Goal: Information Seeking & Learning: Learn about a topic

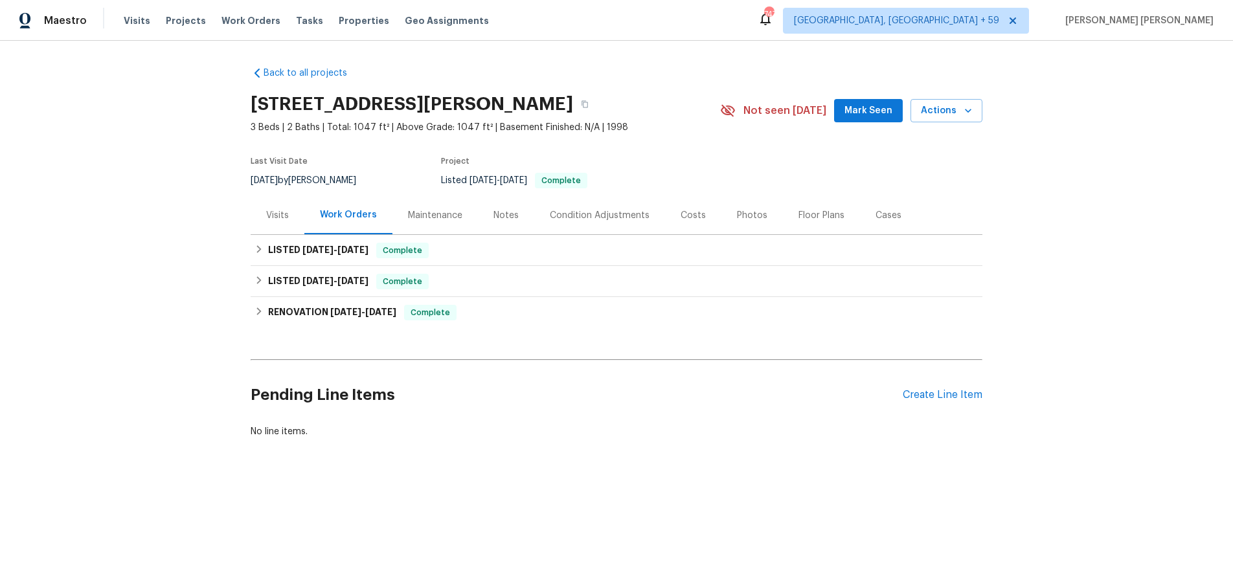
click at [690, 218] on div "Costs" at bounding box center [693, 215] width 25 height 13
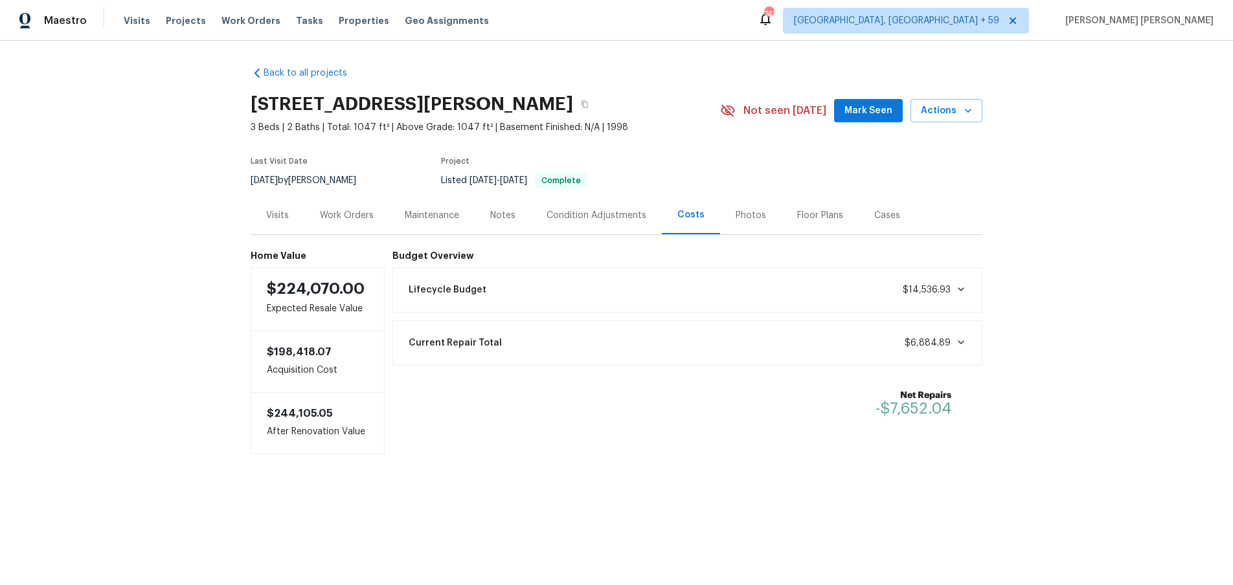
click at [282, 218] on div "Visits" at bounding box center [277, 215] width 23 height 13
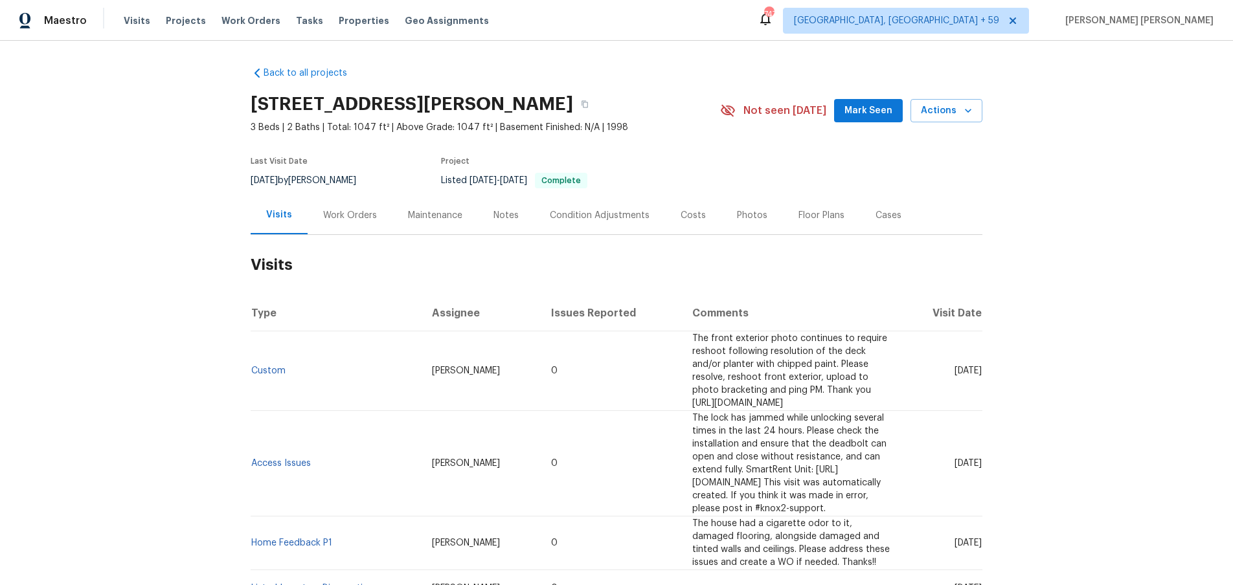
click at [356, 217] on div "Work Orders" at bounding box center [350, 215] width 54 height 13
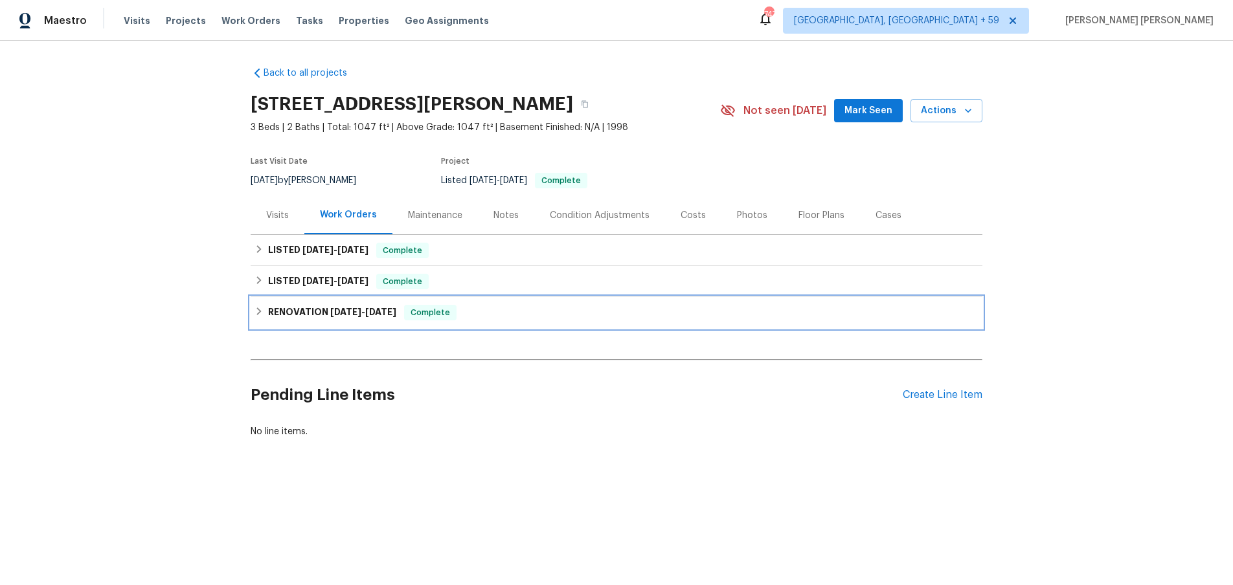
click at [268, 311] on h6 "RENOVATION [DATE] - [DATE]" at bounding box center [332, 313] width 128 height 16
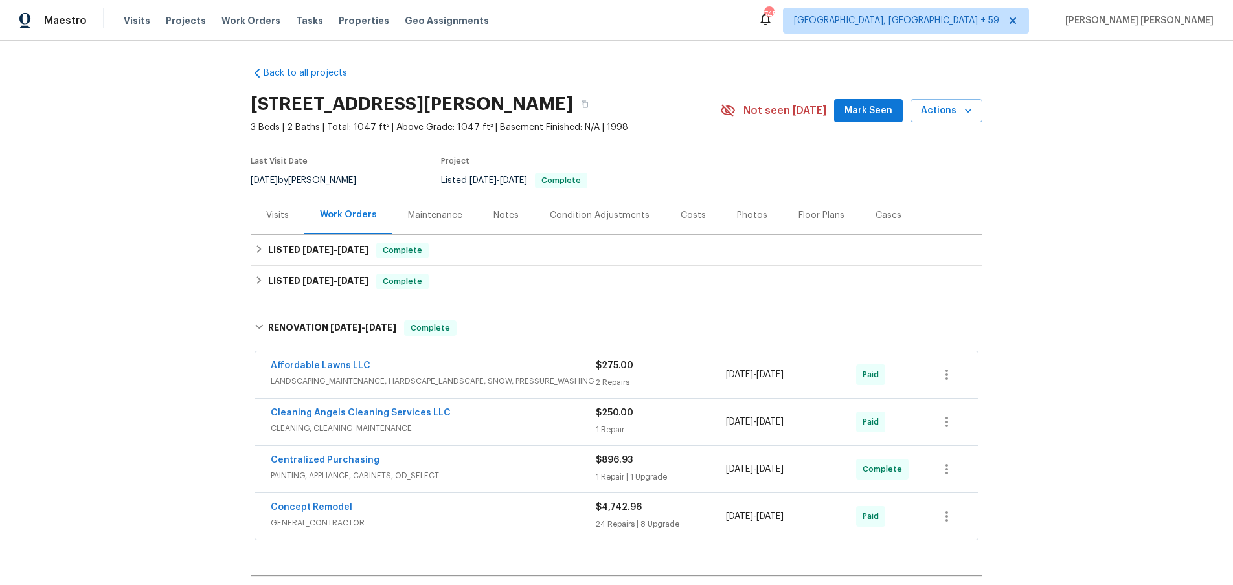
drag, startPoint x: 679, startPoint y: 216, endPoint x: 708, endPoint y: 221, distance: 29.5
click at [681, 217] on div "Costs" at bounding box center [693, 215] width 25 height 13
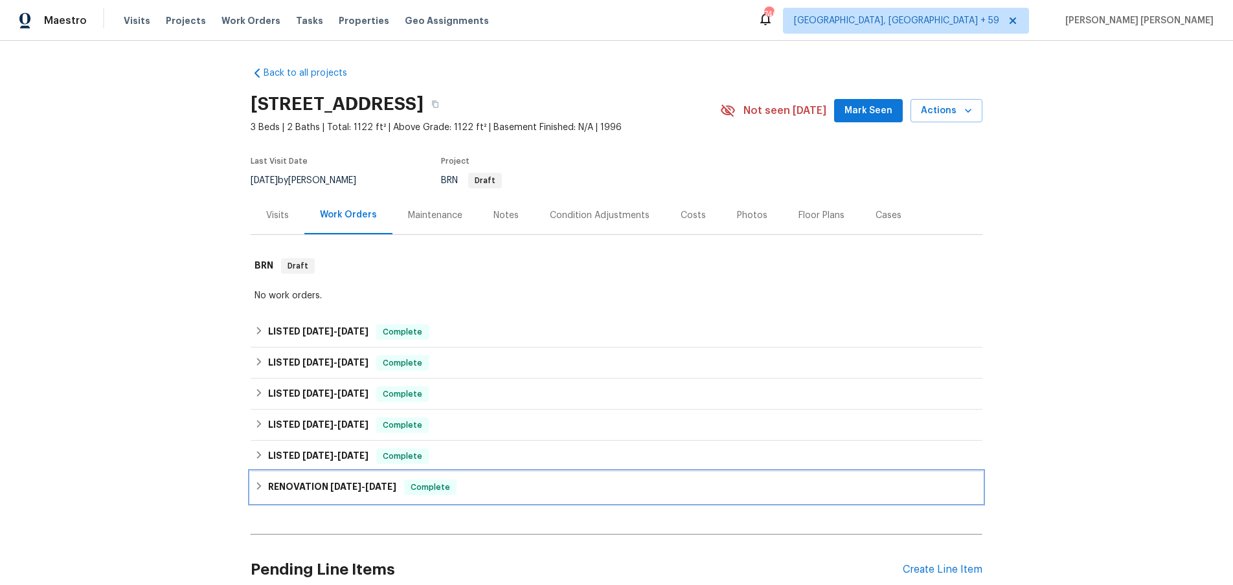
click at [319, 489] on h6 "RENOVATION [DATE] - [DATE]" at bounding box center [332, 488] width 128 height 16
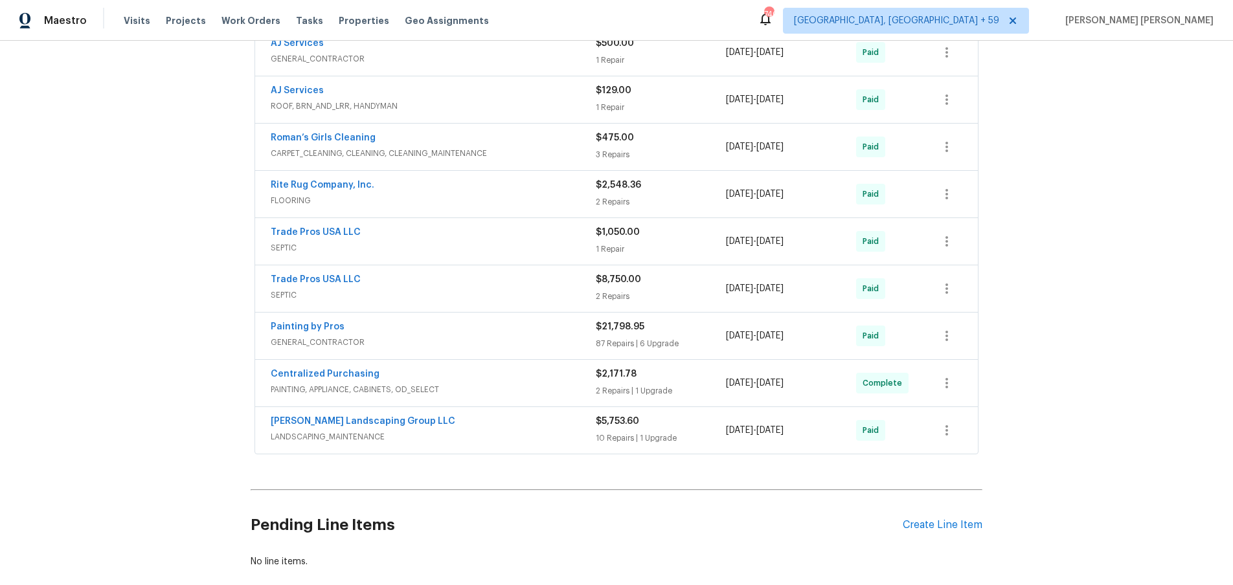
scroll to position [499, 0]
click at [456, 102] on span "ROOF, BRN_AND_LRR, HANDYMAN" at bounding box center [433, 104] width 325 height 13
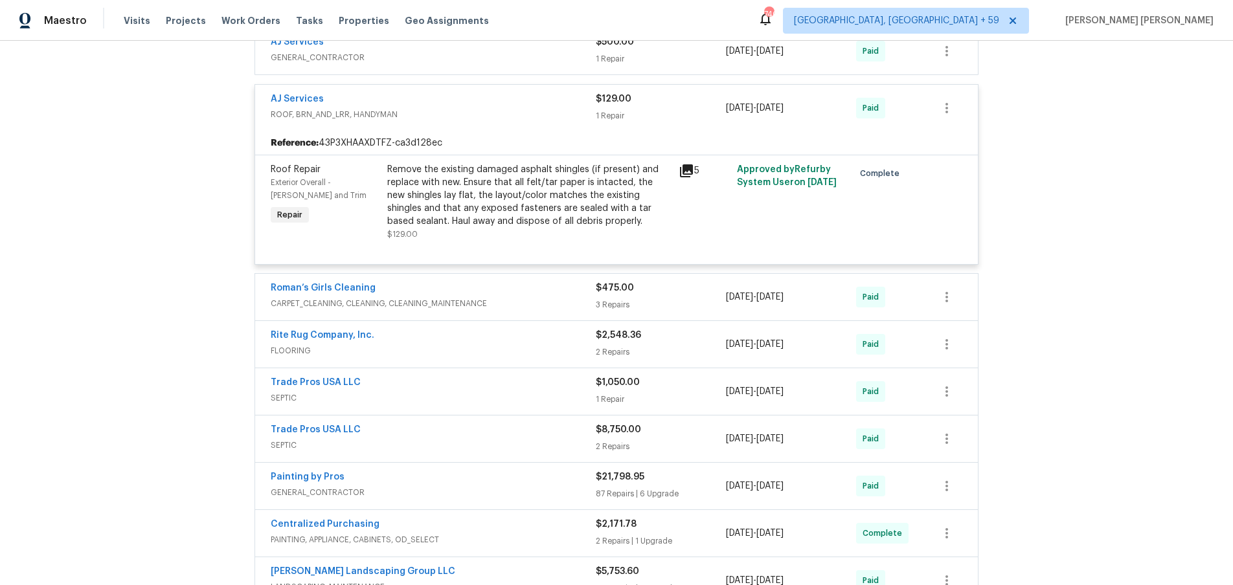
click at [690, 173] on icon at bounding box center [687, 171] width 16 height 16
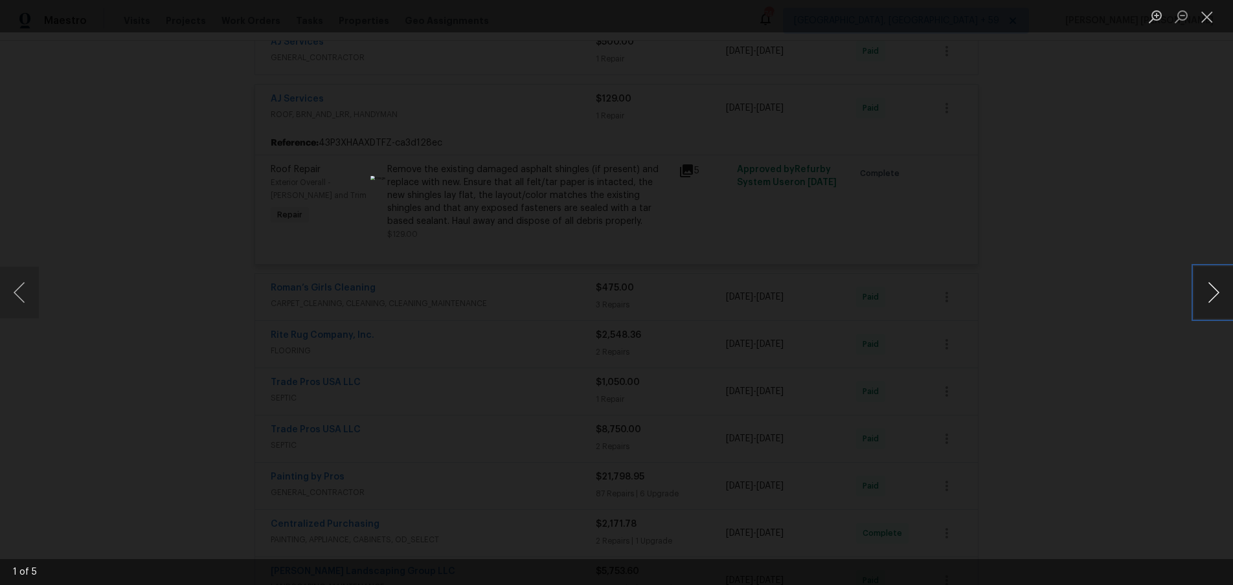
click at [1203, 301] on button "Next image" at bounding box center [1213, 293] width 39 height 52
click at [1139, 291] on div "Lightbox" at bounding box center [616, 292] width 1233 height 585
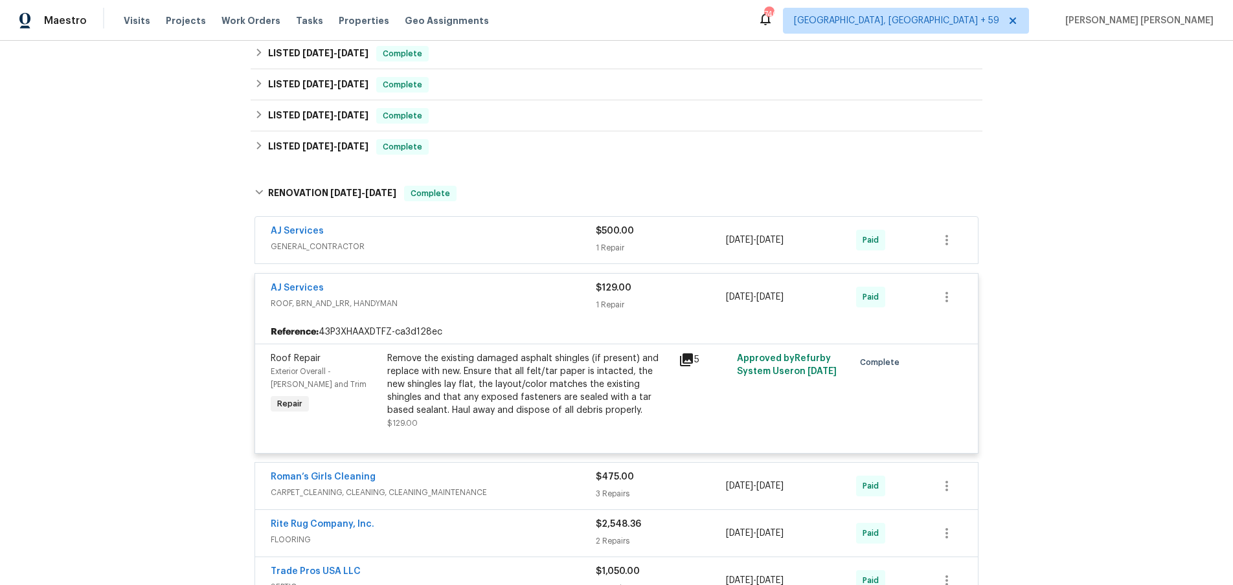
scroll to position [307, 0]
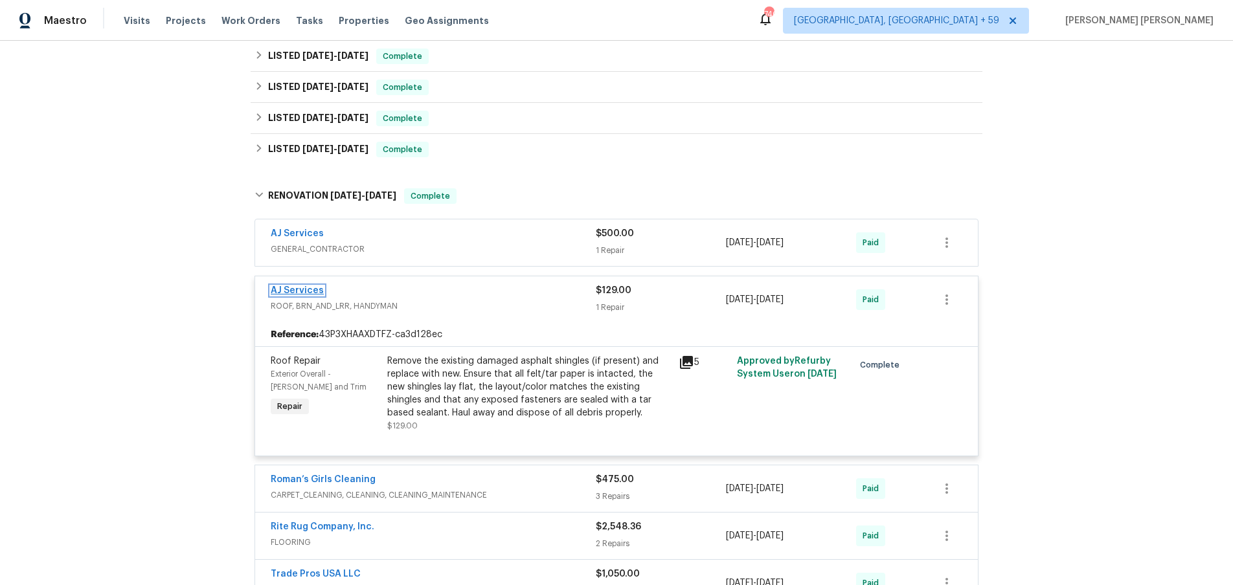
click at [286, 291] on link "AJ Services" at bounding box center [297, 290] width 53 height 9
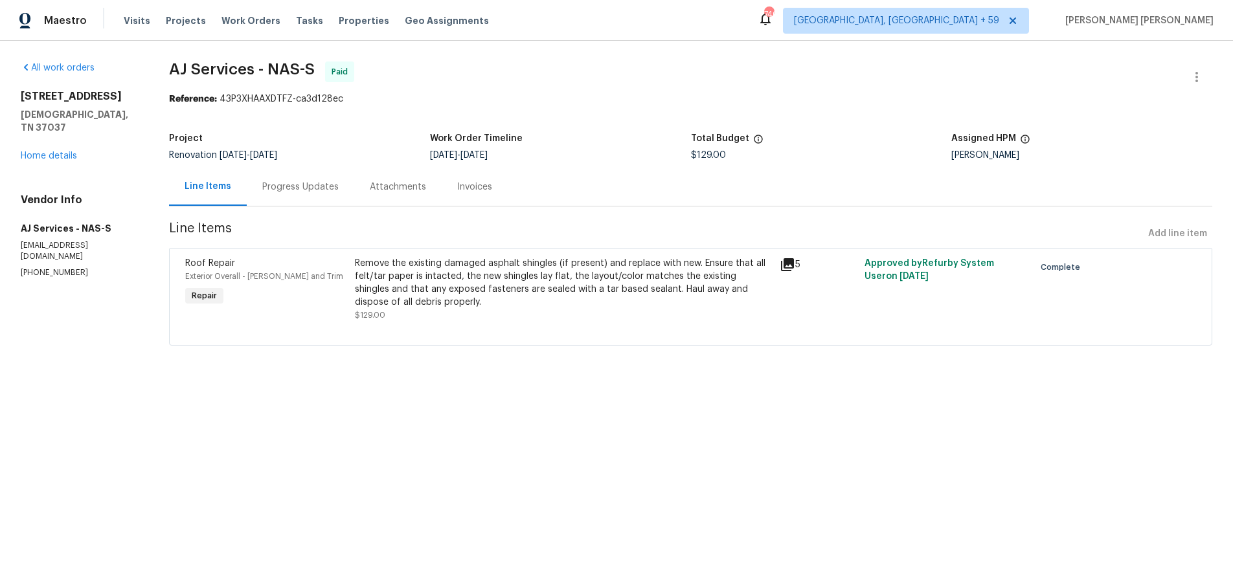
click at [310, 190] on div "Progress Updates" at bounding box center [300, 187] width 76 height 13
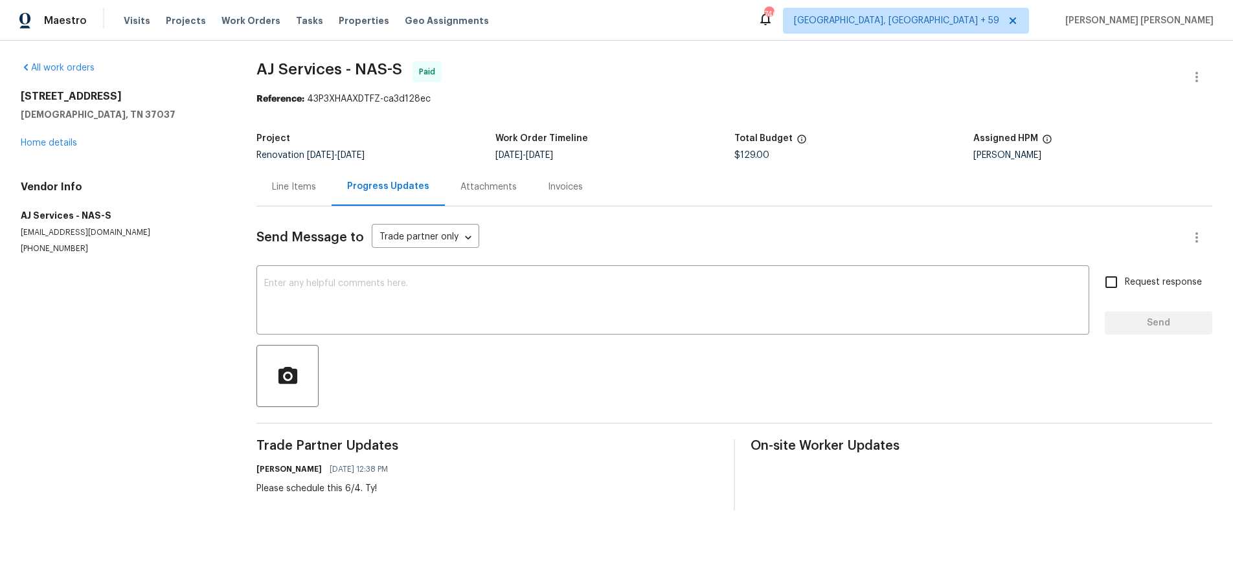
click at [280, 188] on div "Line Items" at bounding box center [294, 187] width 44 height 13
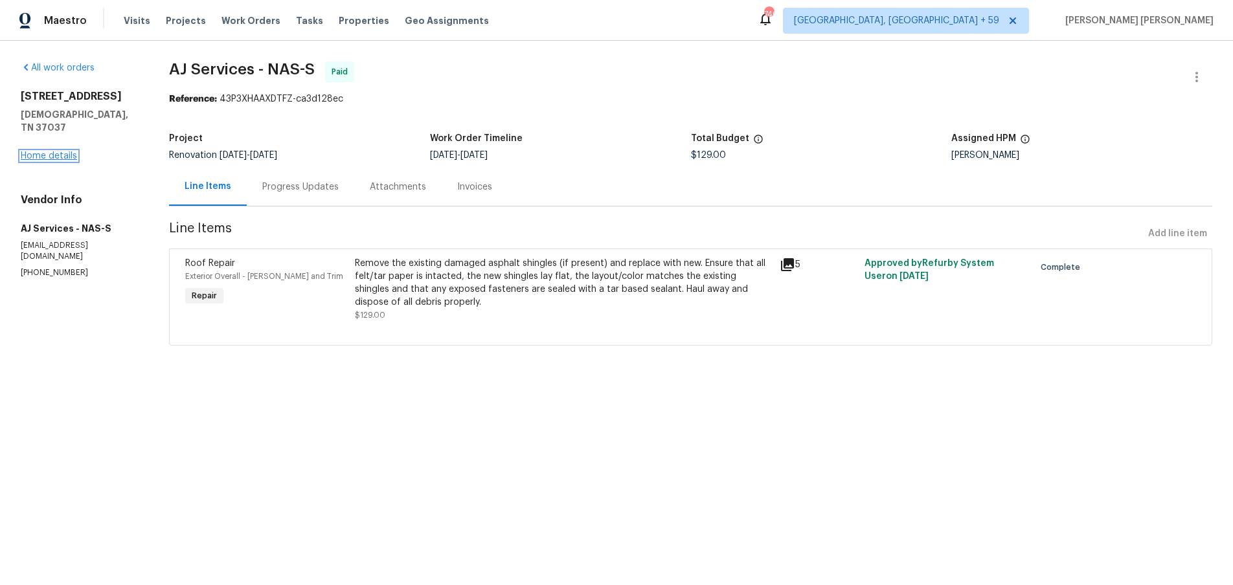
click at [58, 152] on link "Home details" at bounding box center [49, 156] width 56 height 9
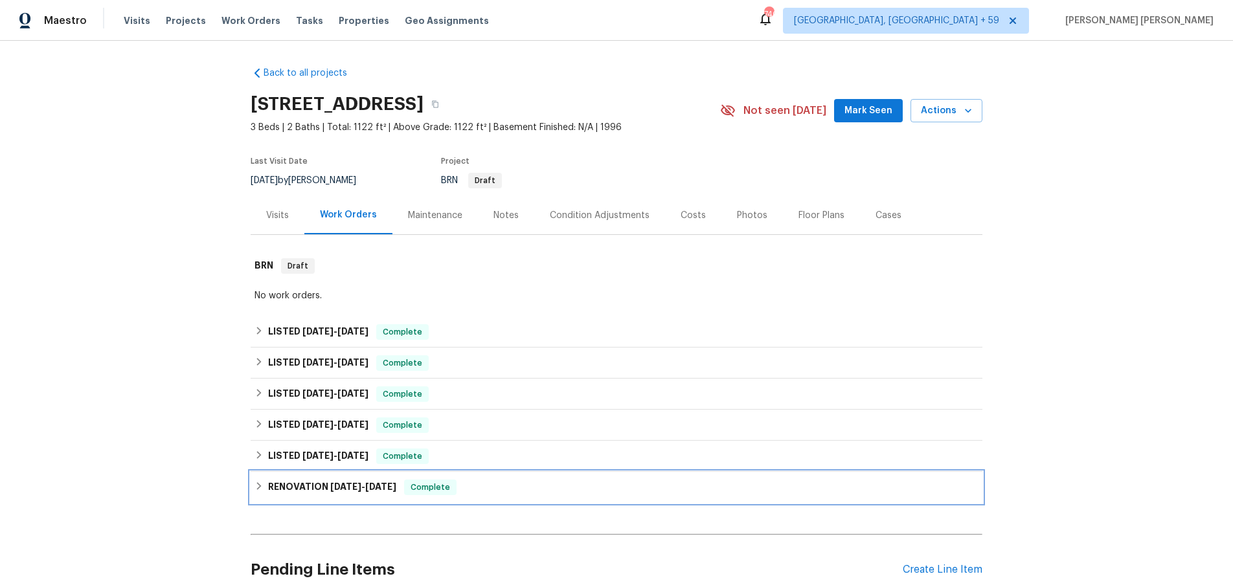
click at [270, 484] on h6 "RENOVATION 5/7/25 - 6/5/25" at bounding box center [332, 488] width 128 height 16
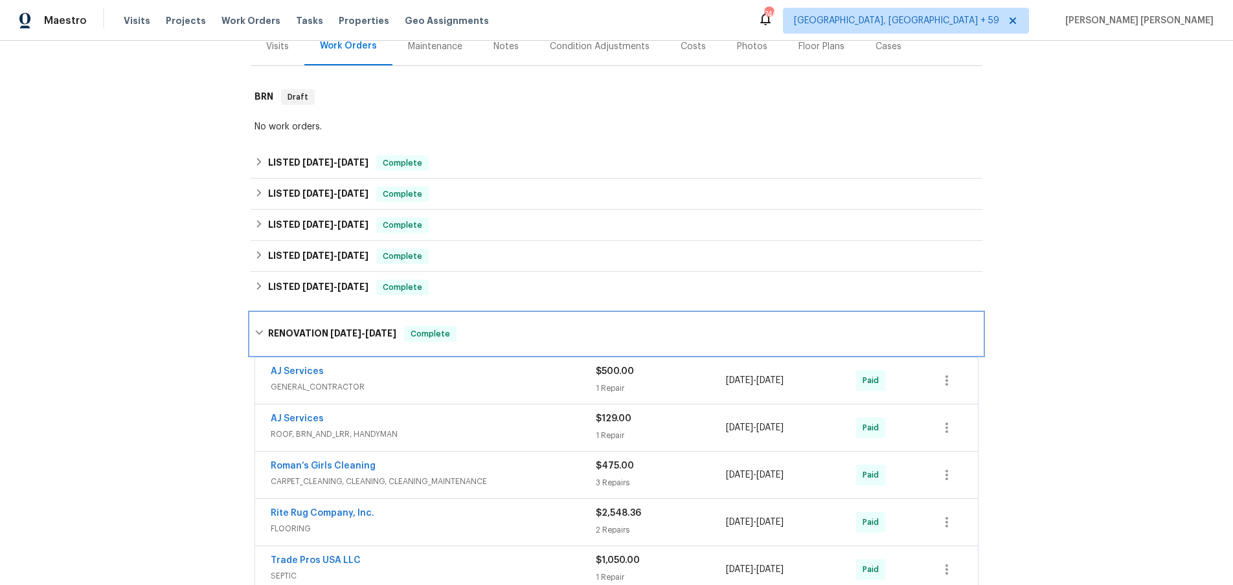
scroll to position [177, 0]
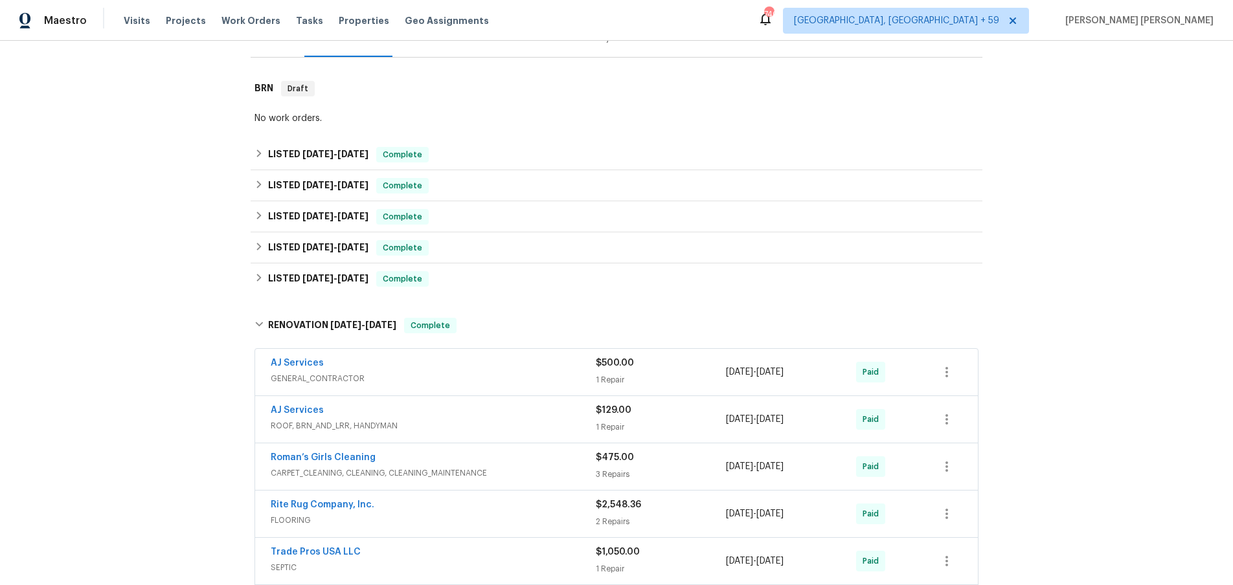
click at [461, 374] on span "GENERAL_CONTRACTOR" at bounding box center [433, 378] width 325 height 13
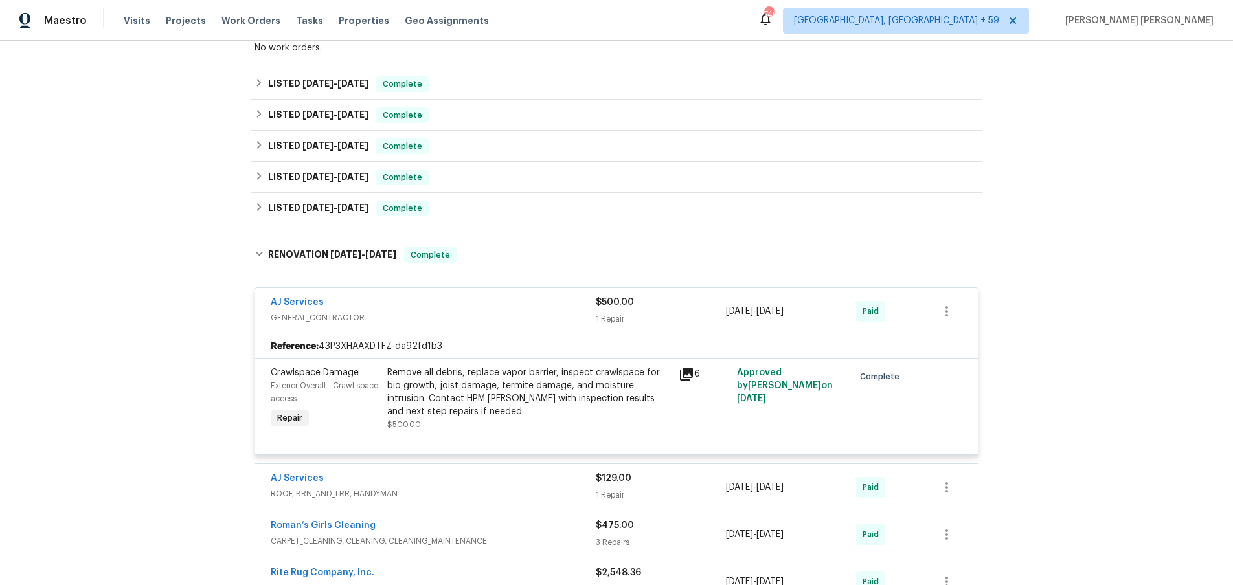
scroll to position [254, 0]
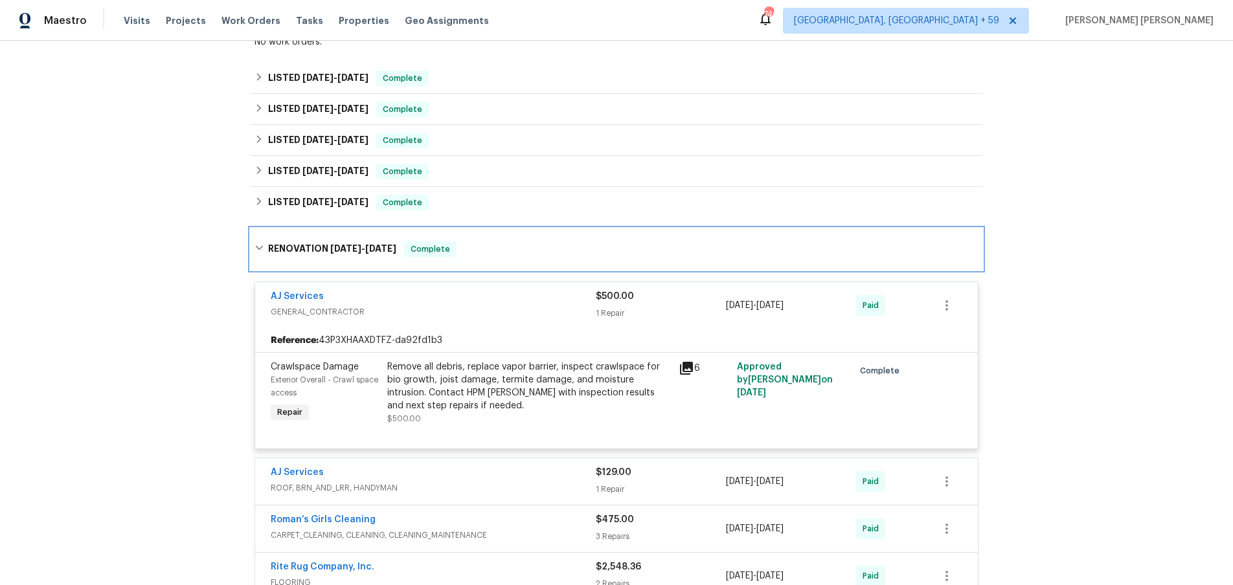
click at [264, 247] on div "RENOVATION 5/7/25 - 6/5/25 Complete" at bounding box center [617, 250] width 724 height 16
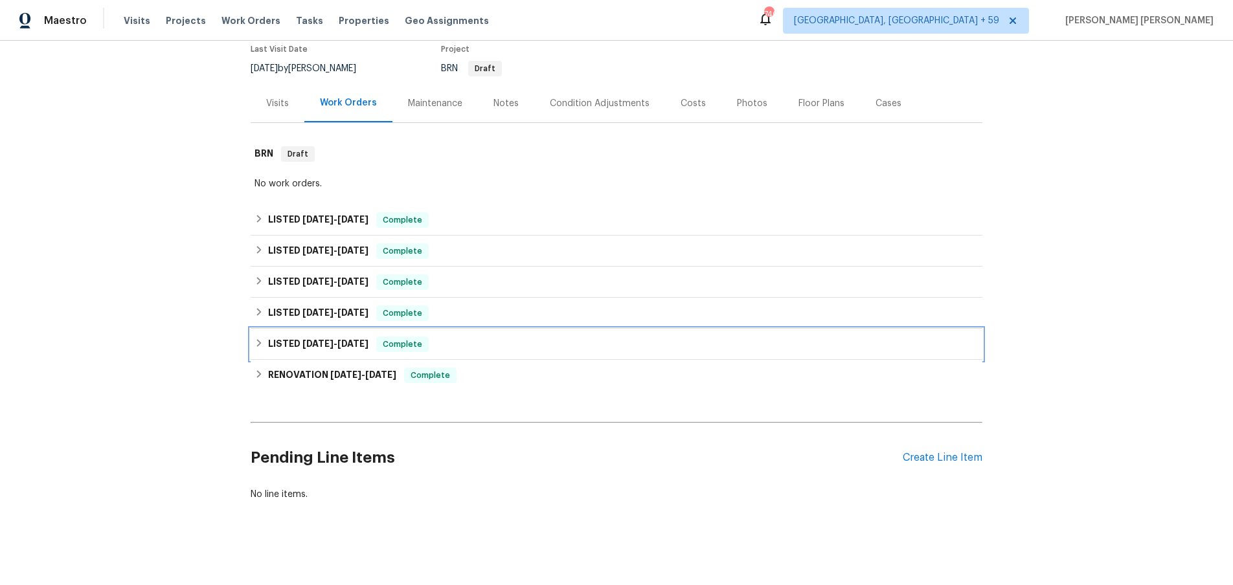
click at [259, 342] on icon at bounding box center [259, 343] width 9 height 9
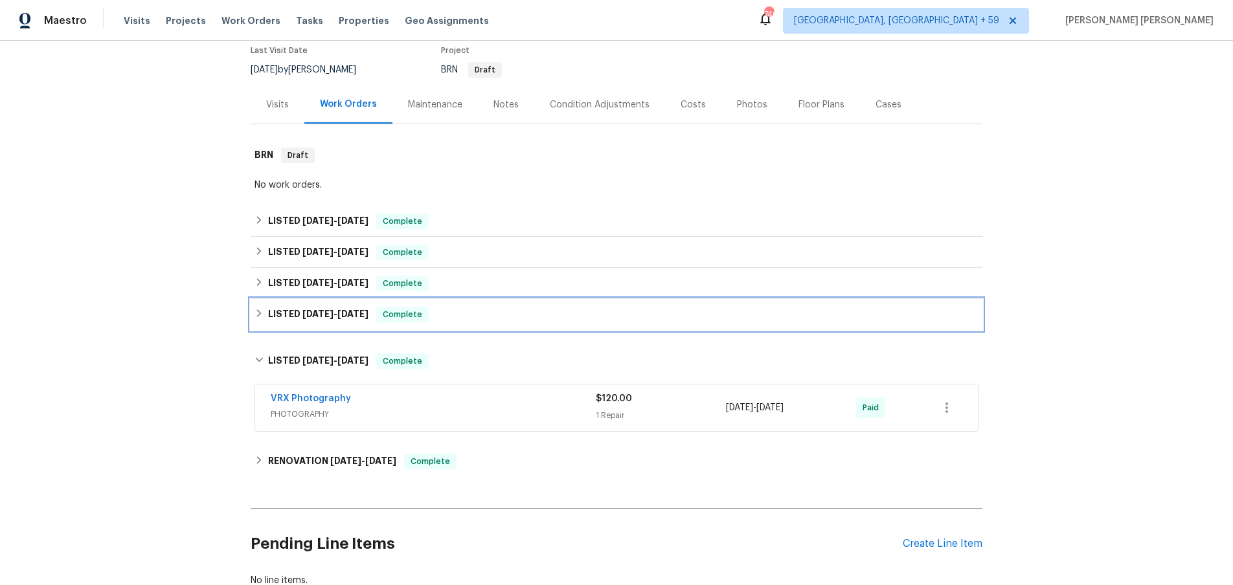
click at [262, 314] on icon at bounding box center [259, 313] width 9 height 9
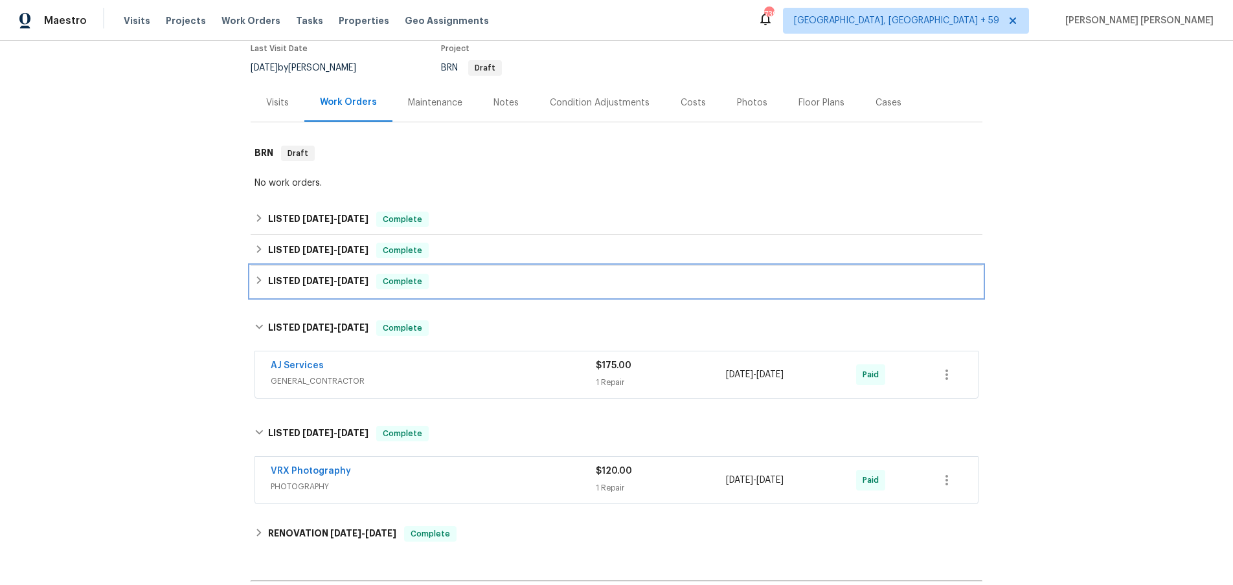
click at [260, 291] on div "LISTED 7/8/25 - 8/11/25 Complete" at bounding box center [617, 281] width 732 height 31
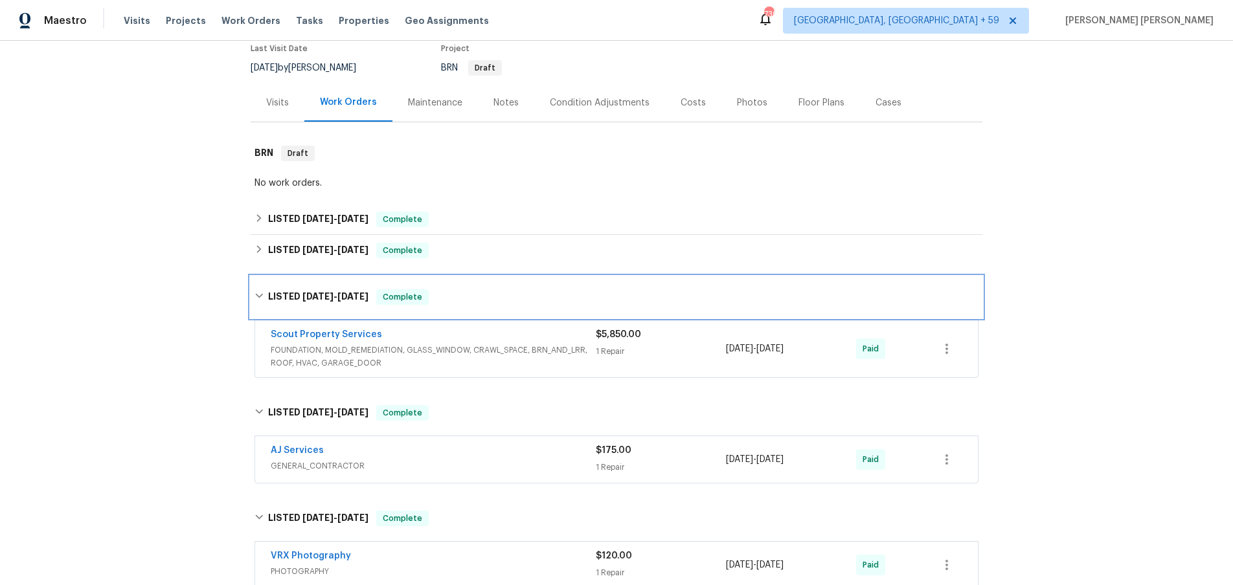
scroll to position [113, 0]
click at [499, 359] on span "FOUNDATION, MOLD_REMEDIATION, GLASS_WINDOW, CRAWL_SPACE, BRN_AND_LRR, ROOF, HVA…" at bounding box center [433, 356] width 325 height 26
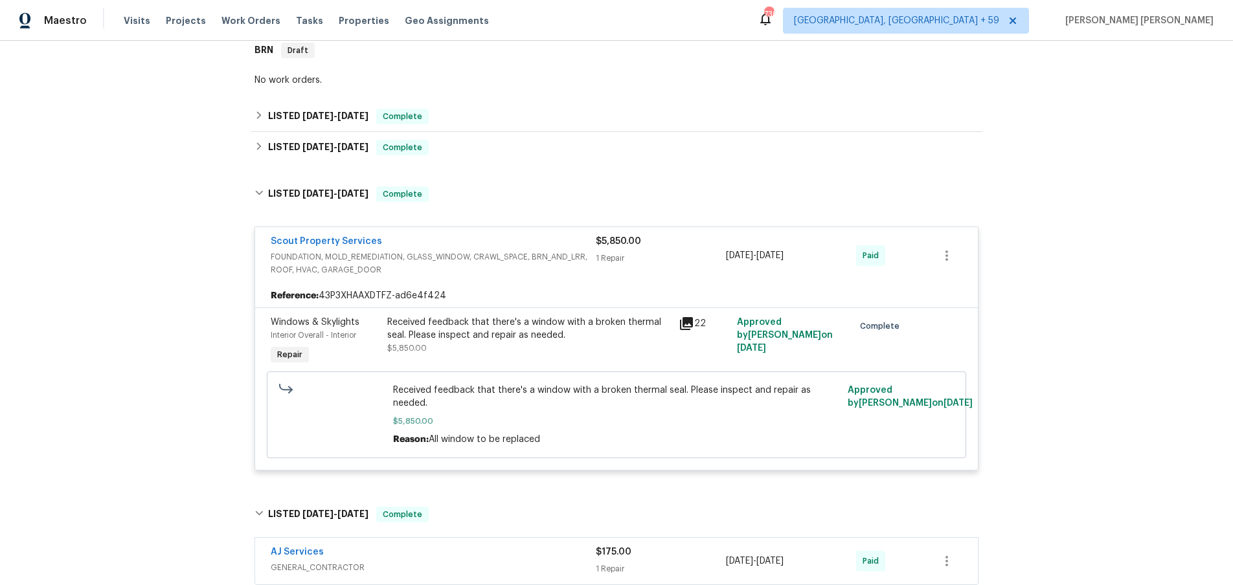
scroll to position [222, 0]
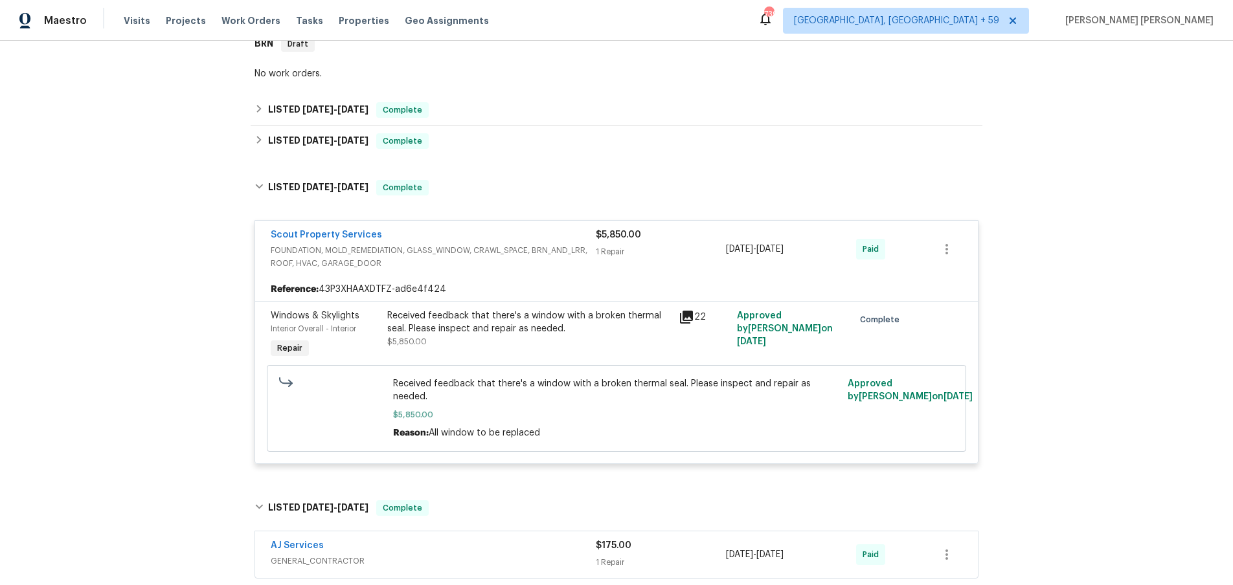
click at [690, 318] on icon at bounding box center [686, 317] width 13 height 13
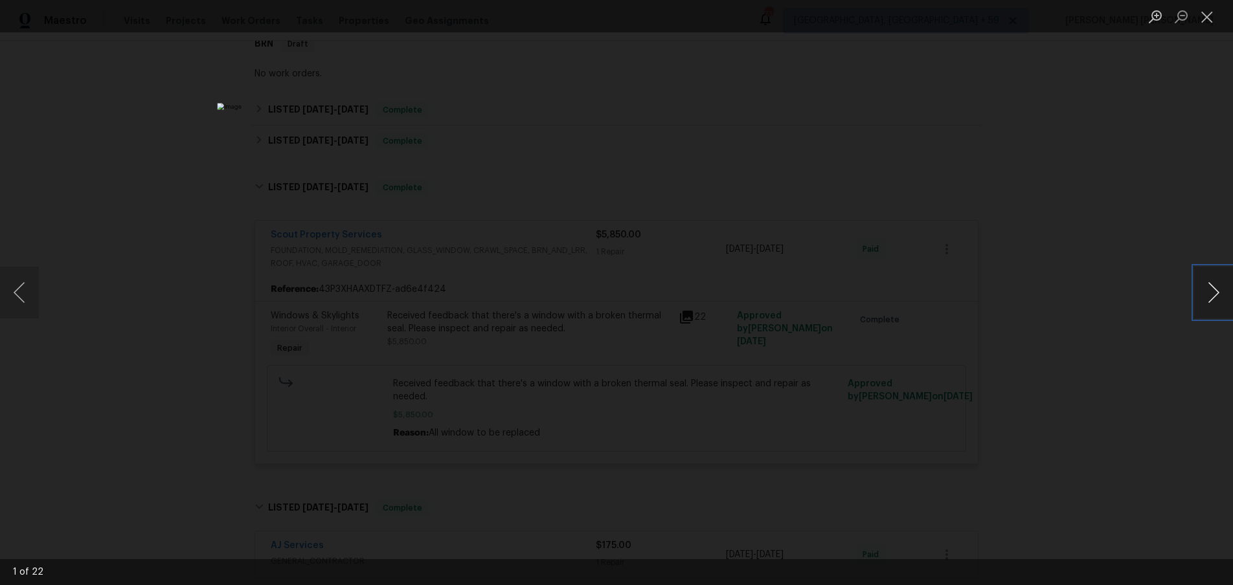
click at [1216, 297] on button "Next image" at bounding box center [1213, 293] width 39 height 52
click at [1118, 449] on div "Lightbox" at bounding box center [616, 292] width 1233 height 585
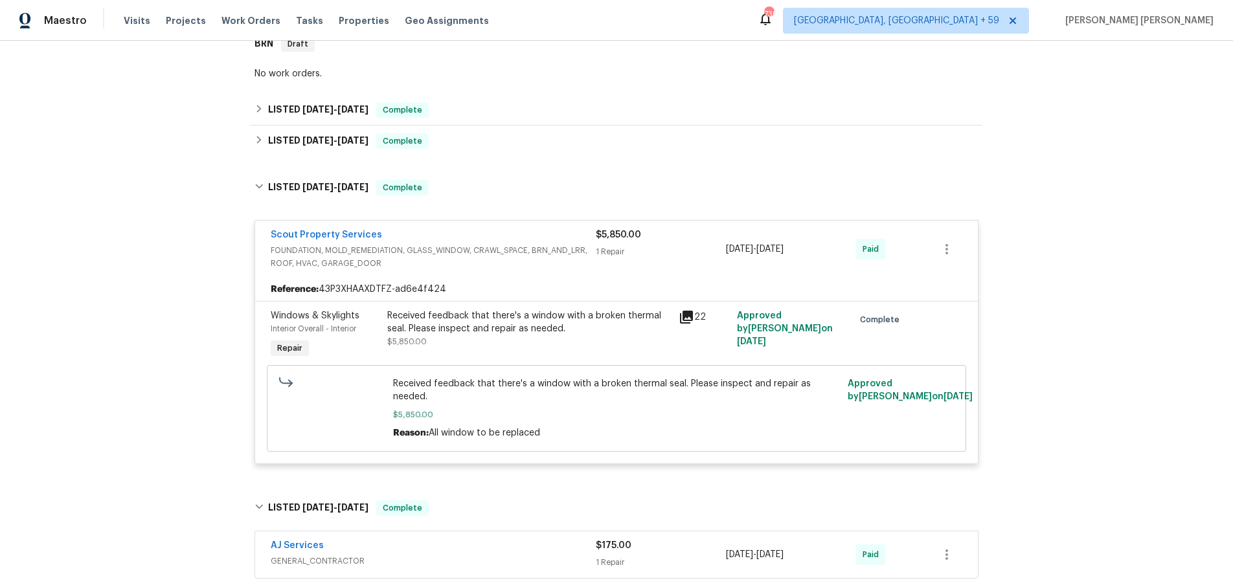
scroll to position [221, 0]
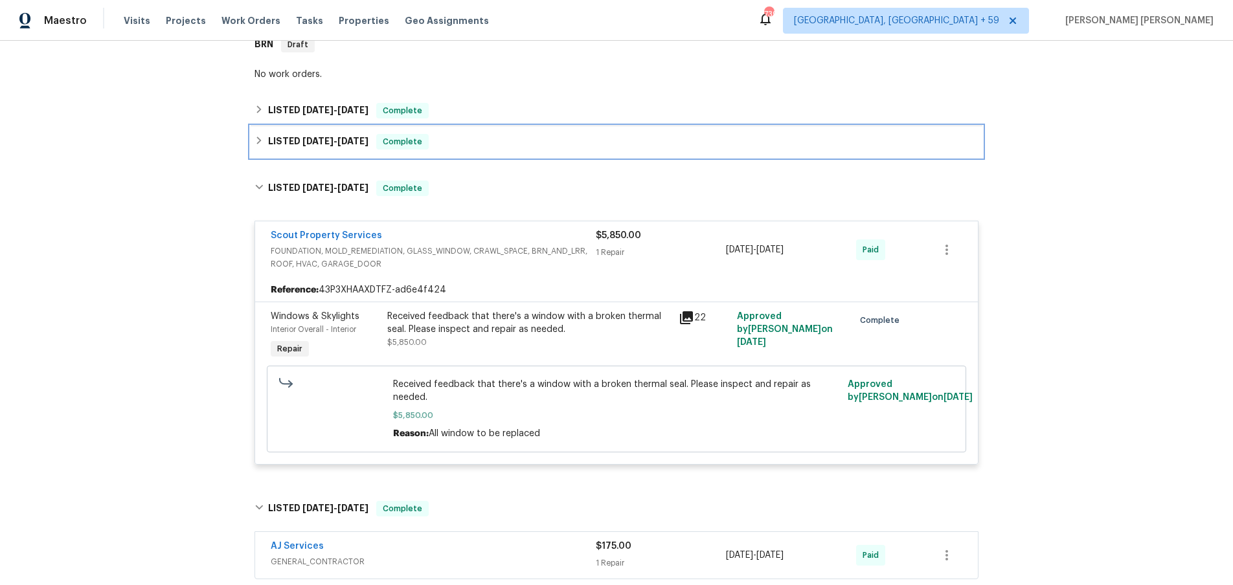
click at [256, 144] on icon at bounding box center [259, 140] width 9 height 9
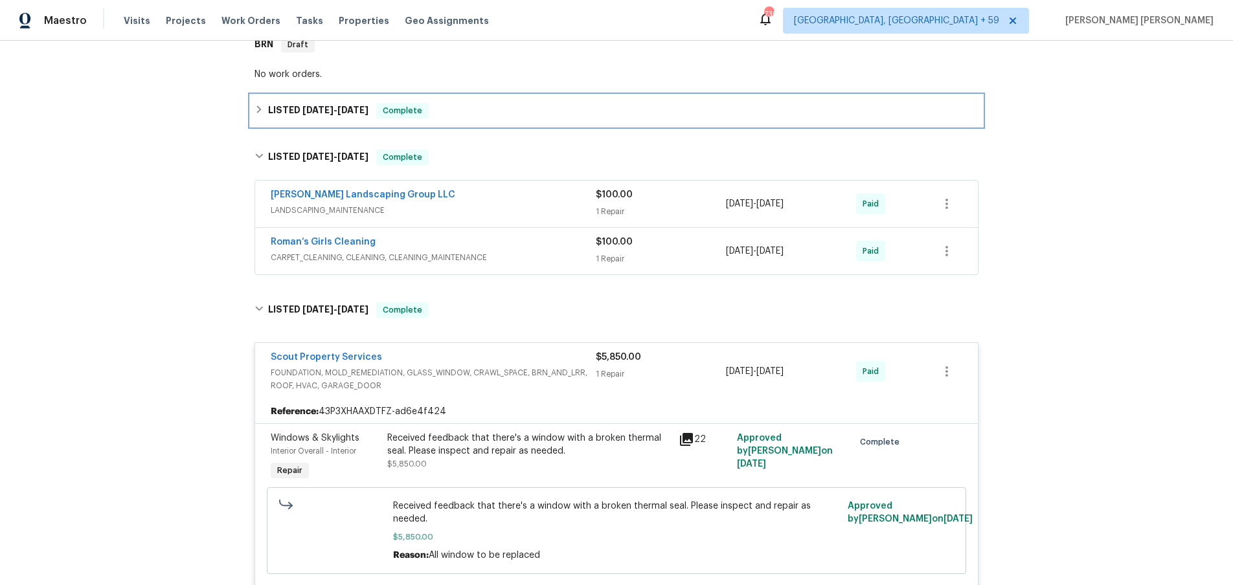
click at [262, 112] on icon at bounding box center [259, 109] width 9 height 9
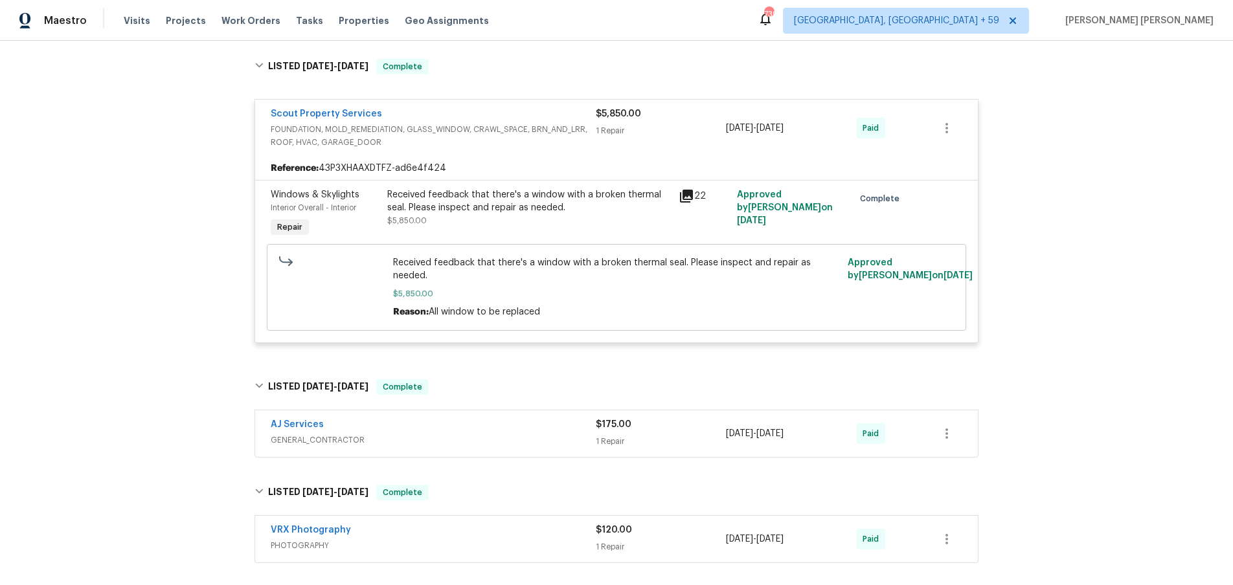
scroll to position [751, 0]
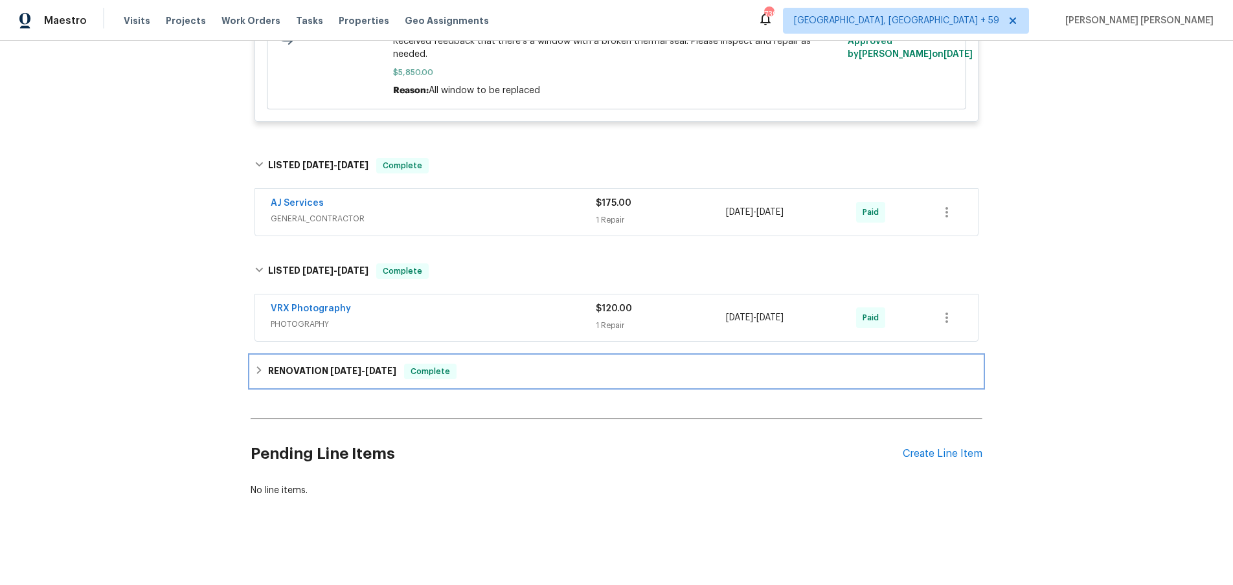
click at [255, 370] on icon at bounding box center [259, 370] width 9 height 9
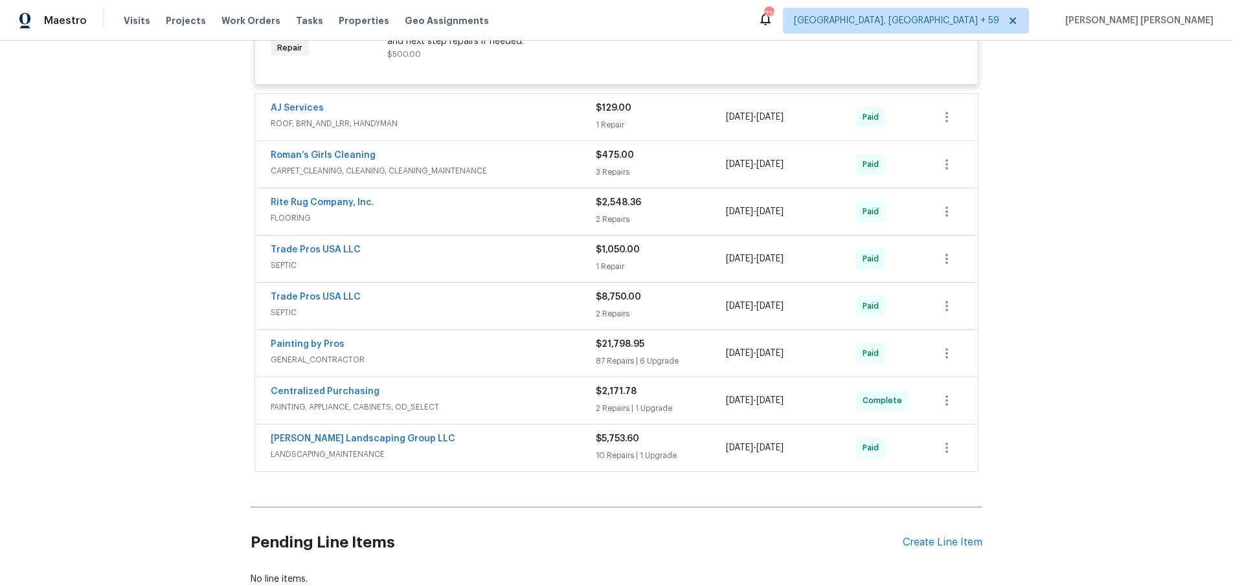
click at [534, 353] on div "Painting by Pros" at bounding box center [433, 346] width 325 height 16
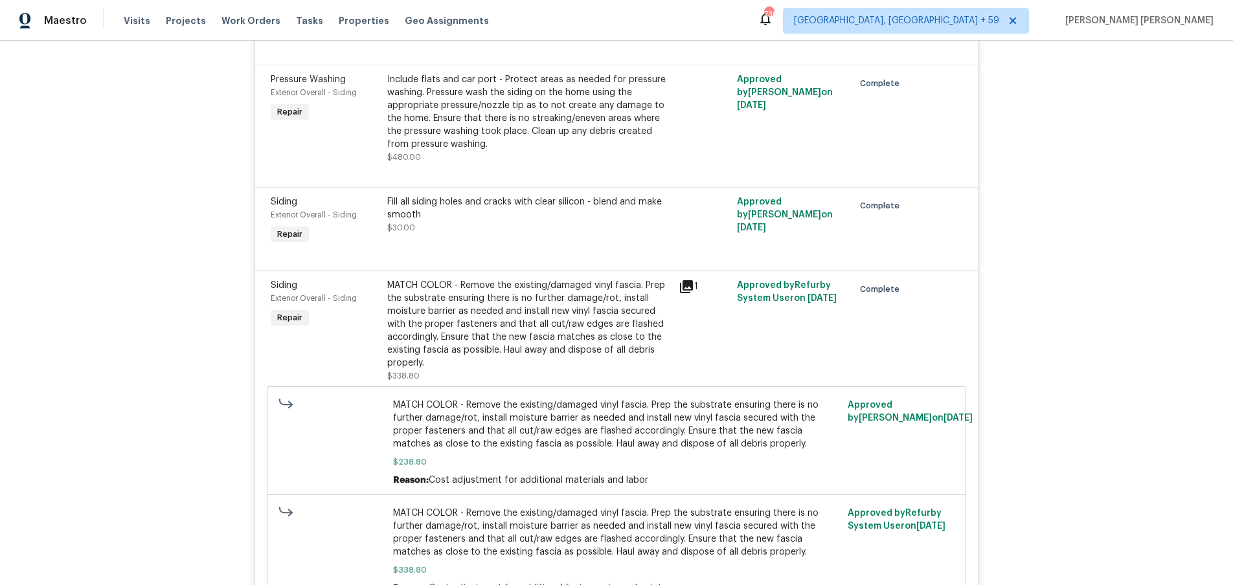
scroll to position [6749, 0]
click at [690, 292] on icon at bounding box center [686, 285] width 13 height 13
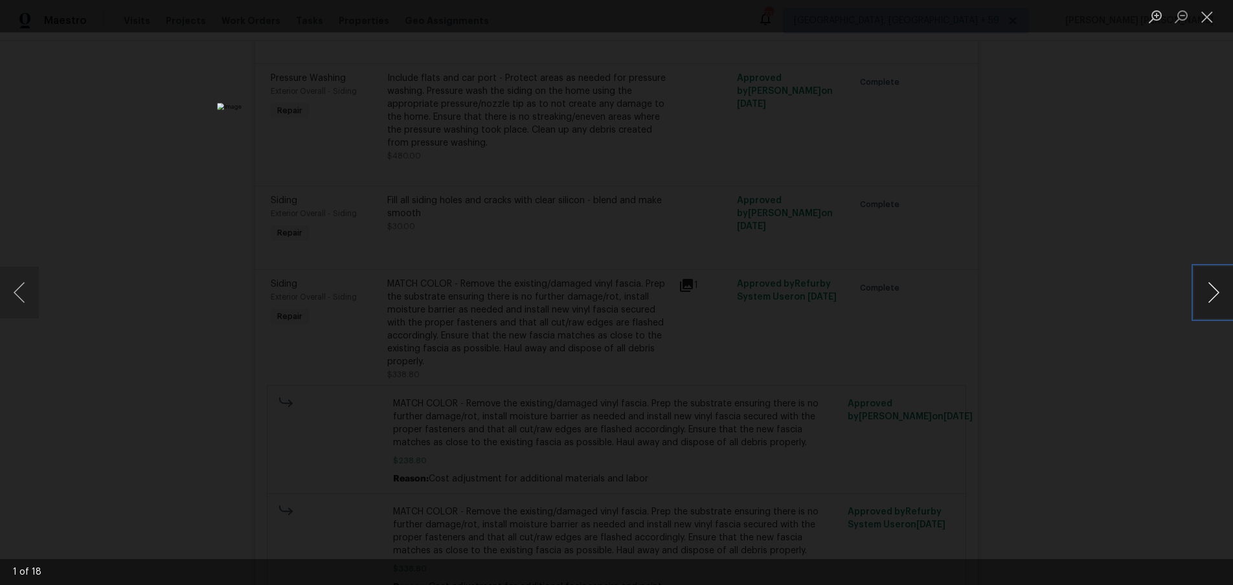
click at [1212, 300] on button "Next image" at bounding box center [1213, 293] width 39 height 52
click at [1106, 409] on div "Lightbox" at bounding box center [616, 292] width 1233 height 585
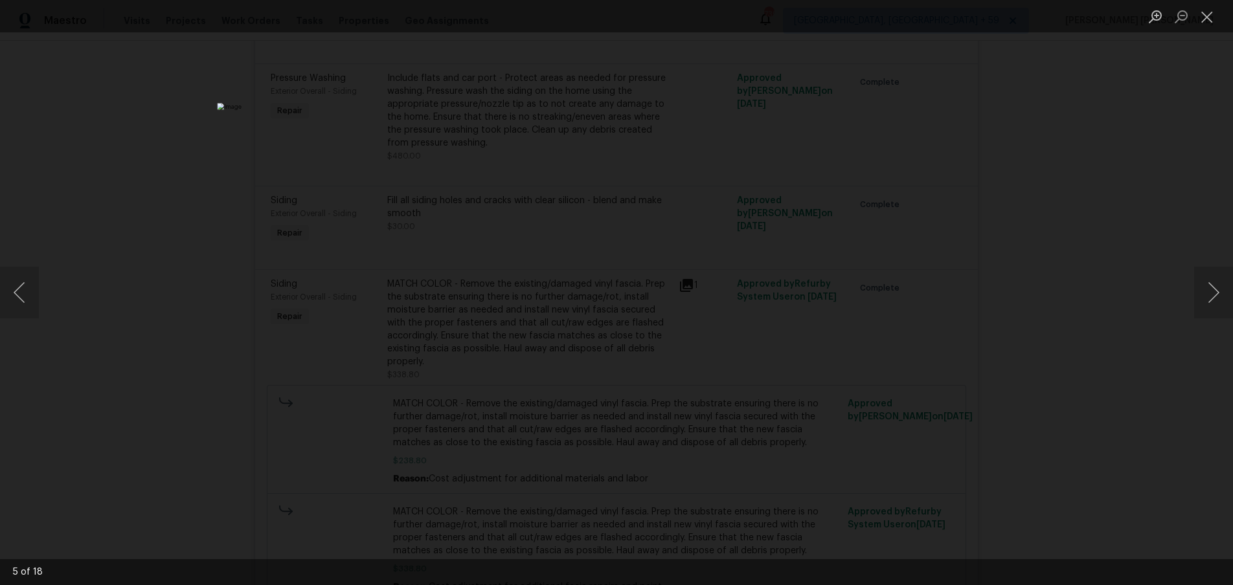
click at [1056, 407] on div "Lightbox" at bounding box center [616, 292] width 1233 height 585
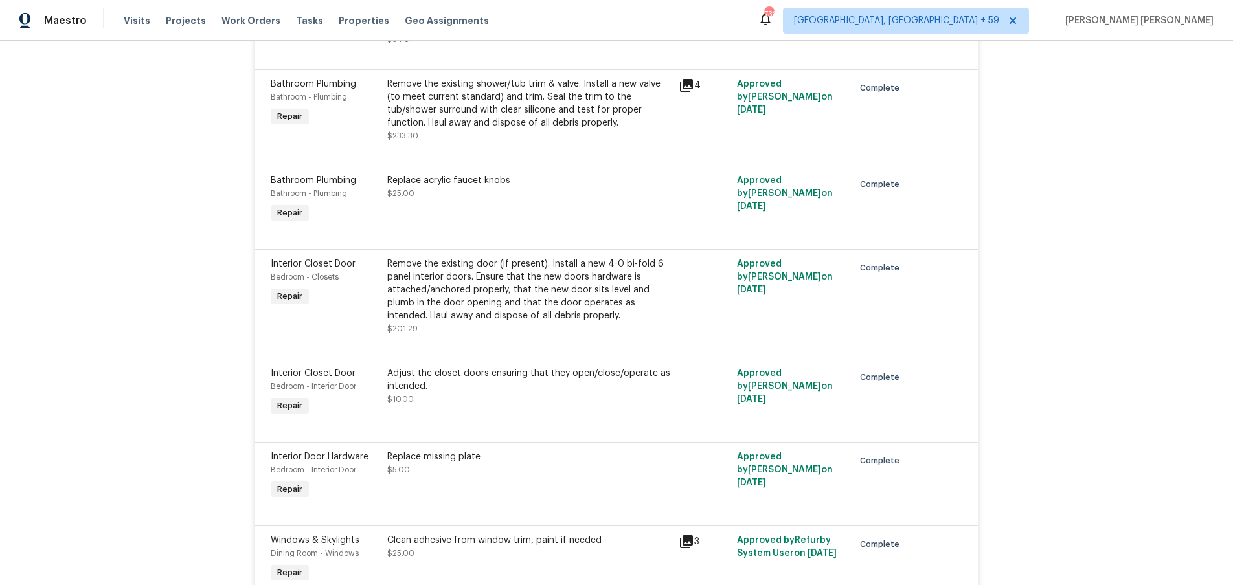
scroll to position [3163, 0]
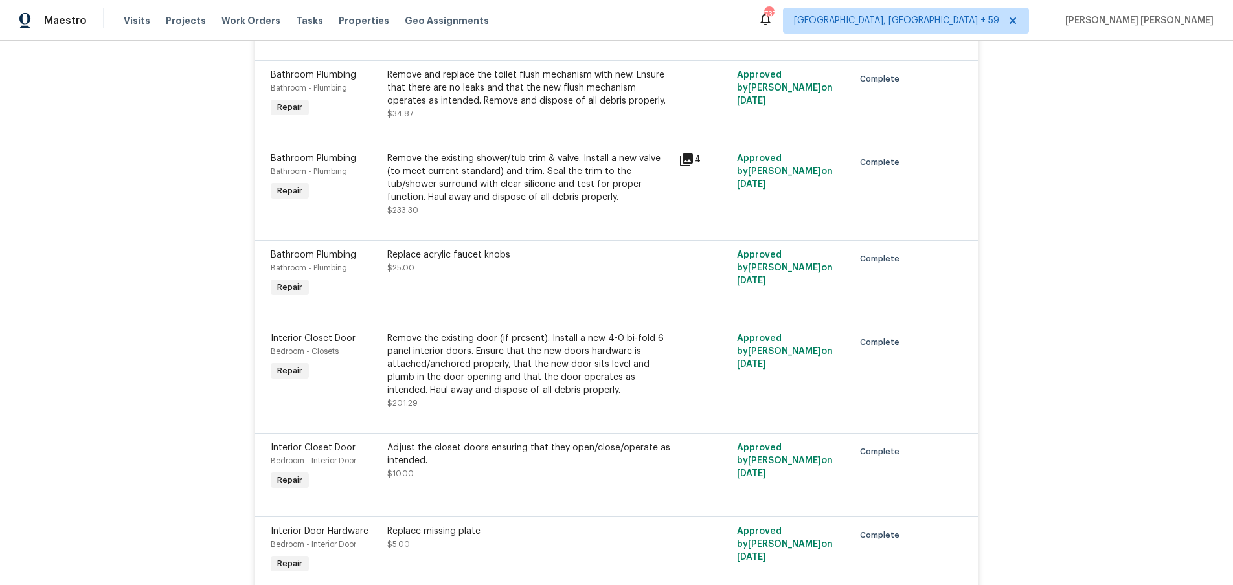
click at [688, 161] on icon at bounding box center [687, 160] width 16 height 16
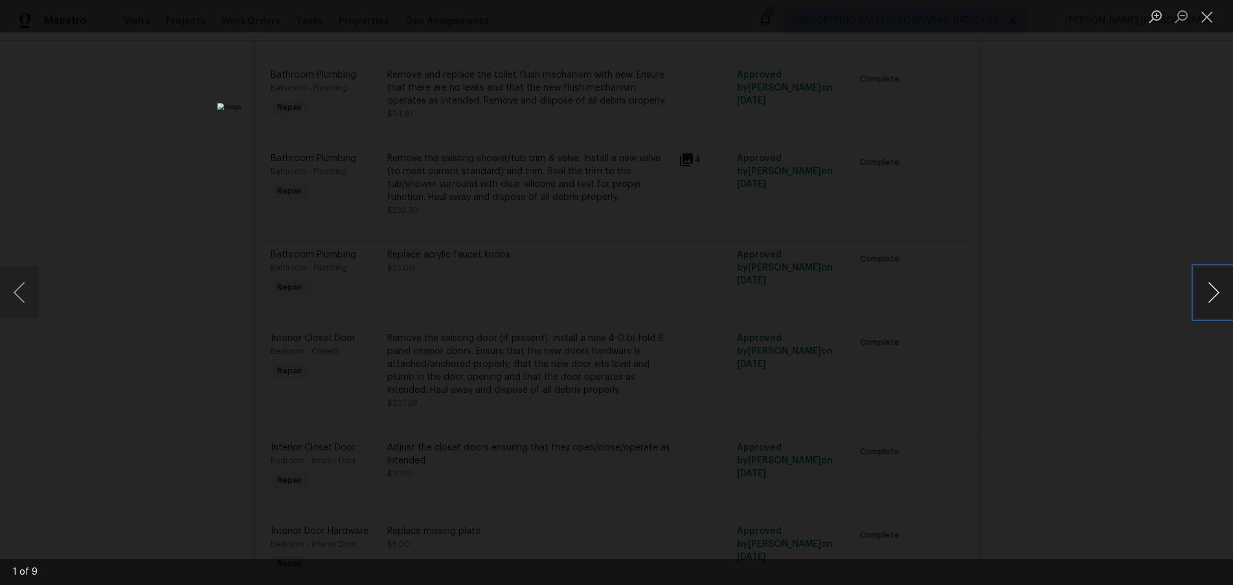
click at [1205, 300] on button "Next image" at bounding box center [1213, 293] width 39 height 52
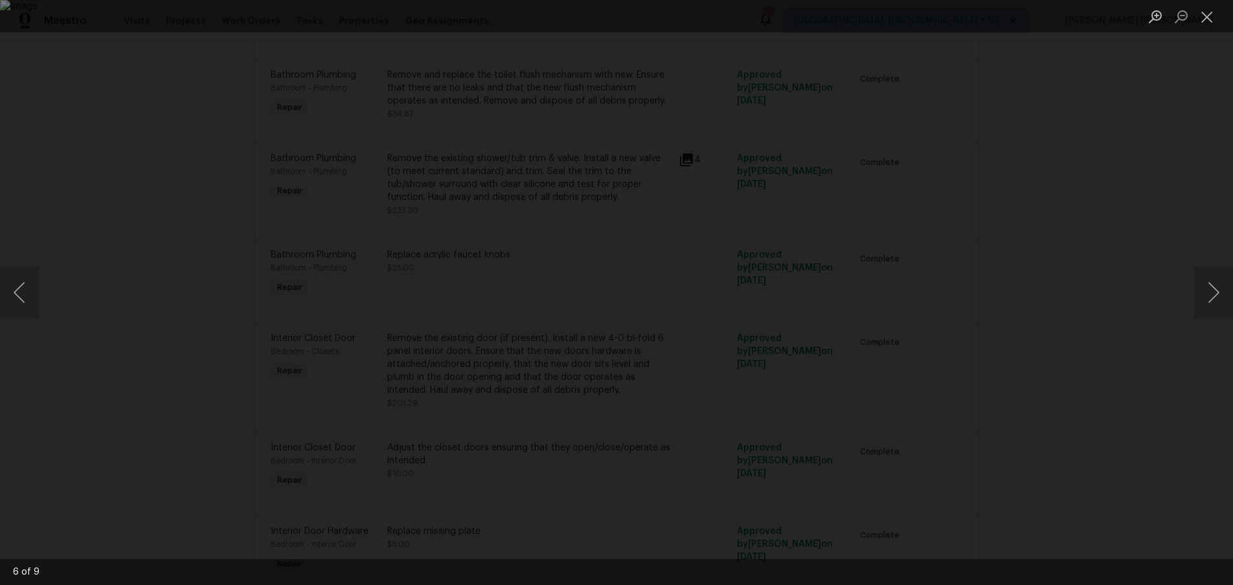
click at [1137, 343] on div "Lightbox" at bounding box center [616, 292] width 1233 height 585
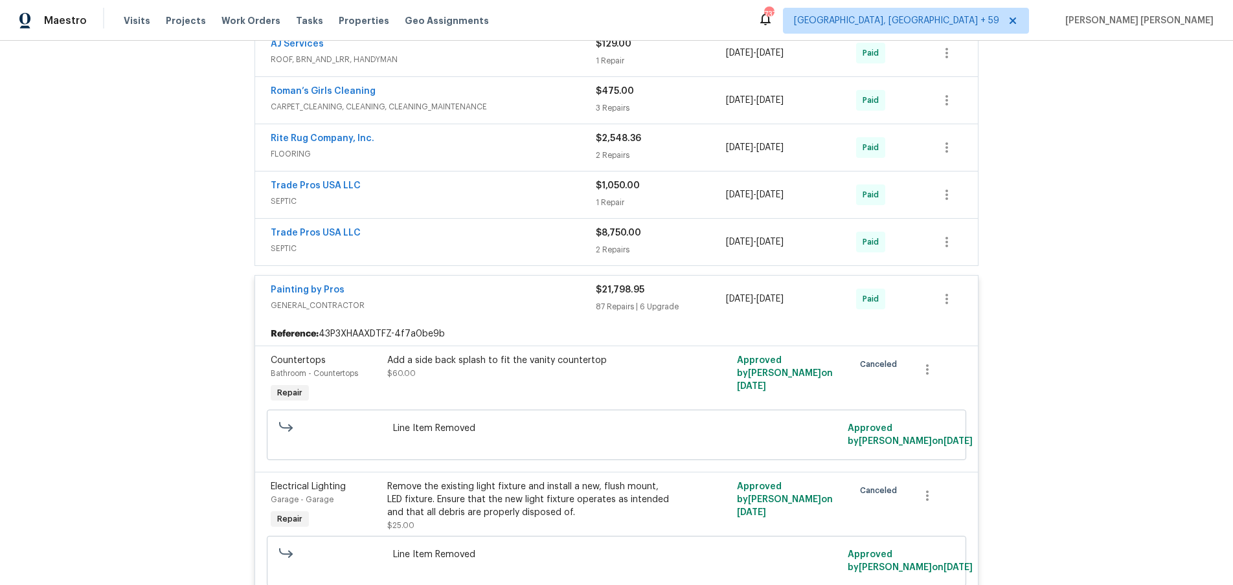
scroll to position [1304, 0]
click at [541, 310] on span "GENERAL_CONTRACTOR" at bounding box center [433, 308] width 325 height 13
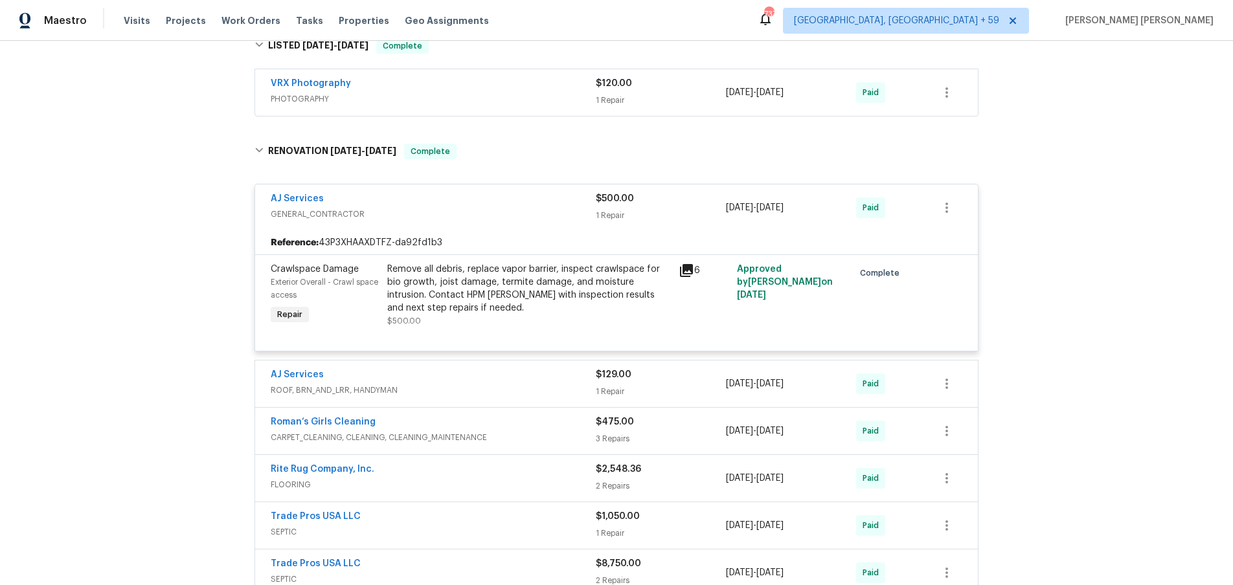
scroll to position [973, 0]
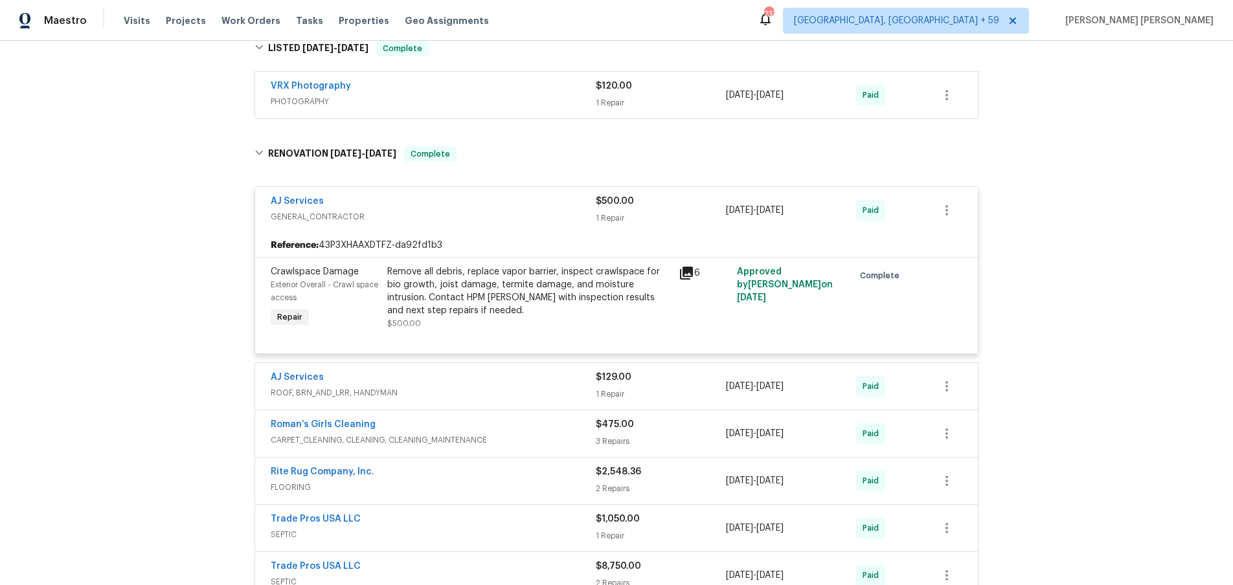
click at [545, 396] on span "ROOF, BRN_AND_LRR, HANDYMAN" at bounding box center [433, 393] width 325 height 13
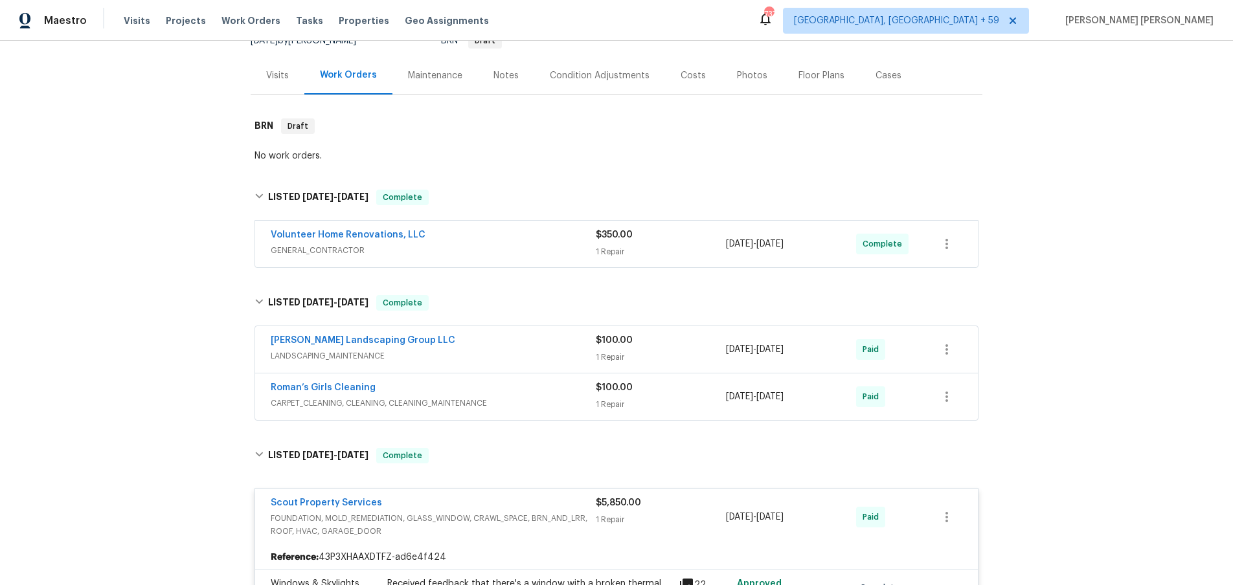
scroll to position [134, 0]
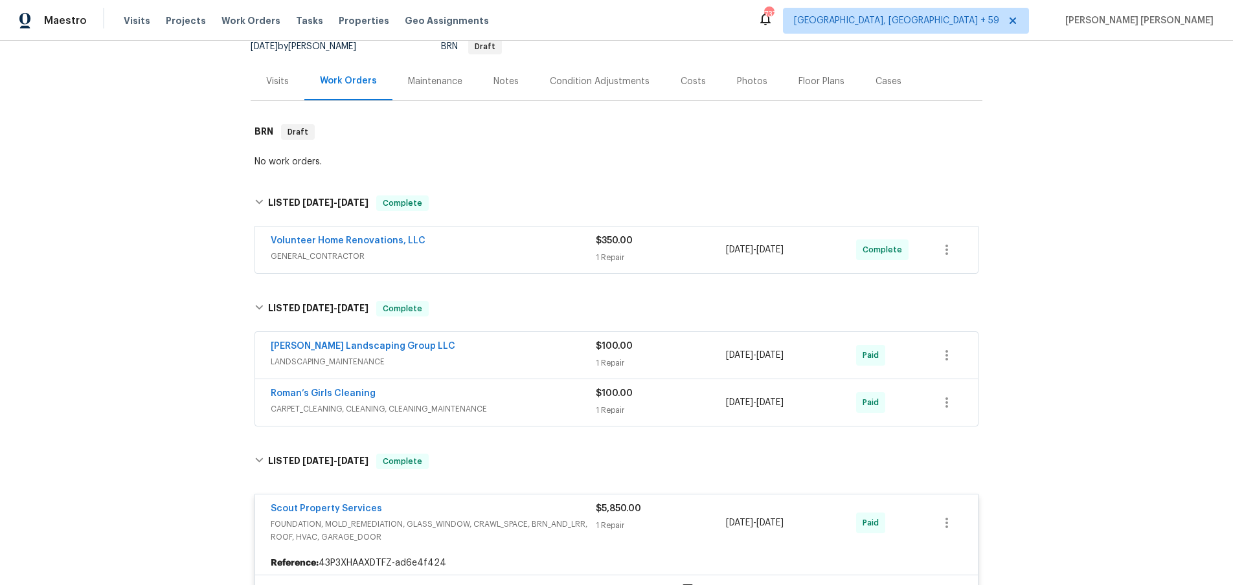
click at [582, 405] on span "CARPET_CLEANING, CLEANING, CLEANING_MAINTENANCE" at bounding box center [433, 409] width 325 height 13
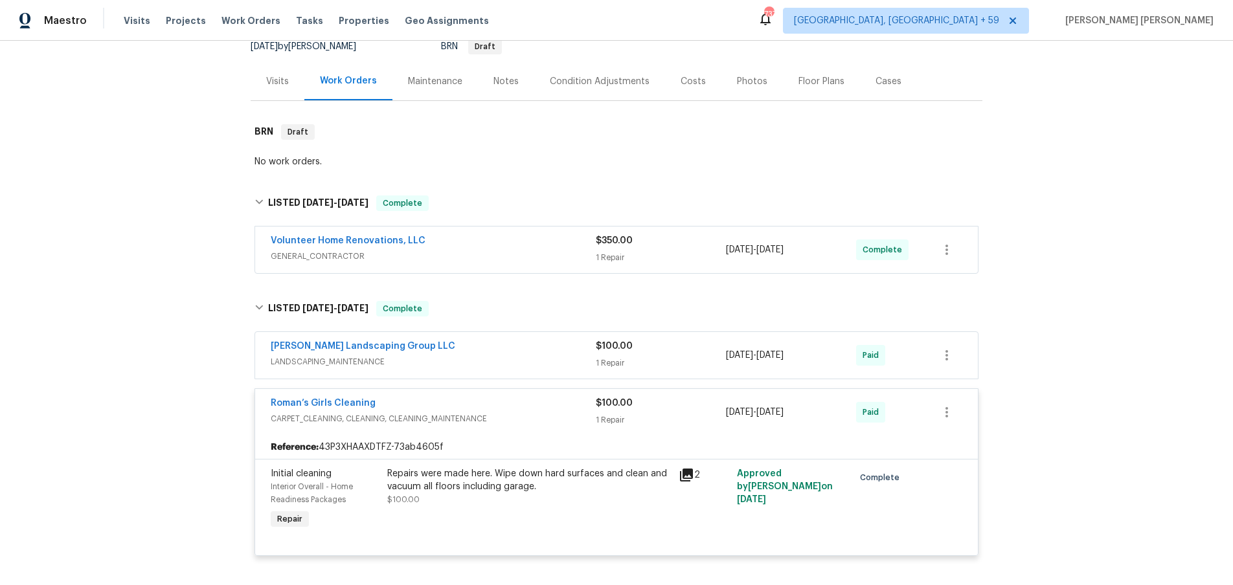
click at [535, 354] on div "Sandoval Landscaping Group LLC" at bounding box center [433, 348] width 325 height 16
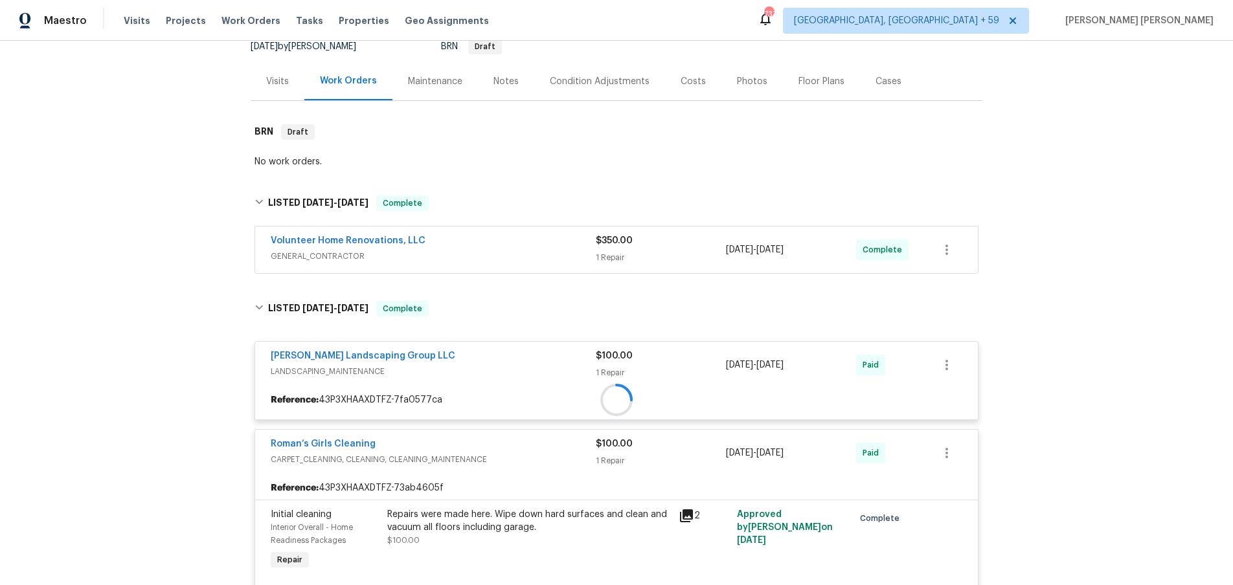
click at [503, 252] on span "GENERAL_CONTRACTOR" at bounding box center [433, 256] width 325 height 13
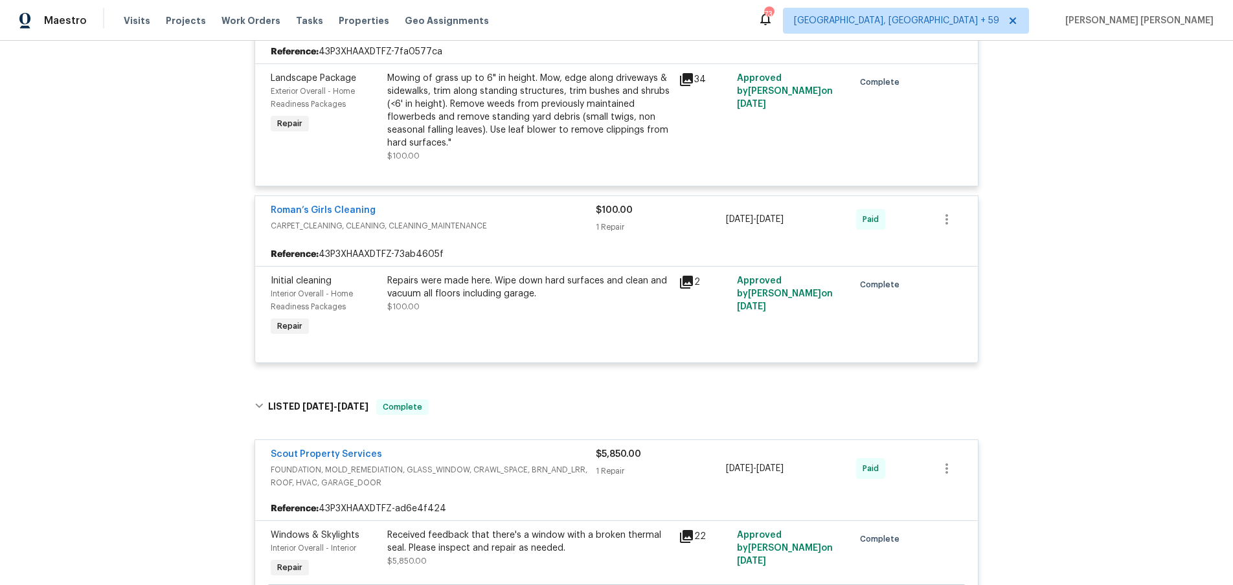
scroll to position [863, 0]
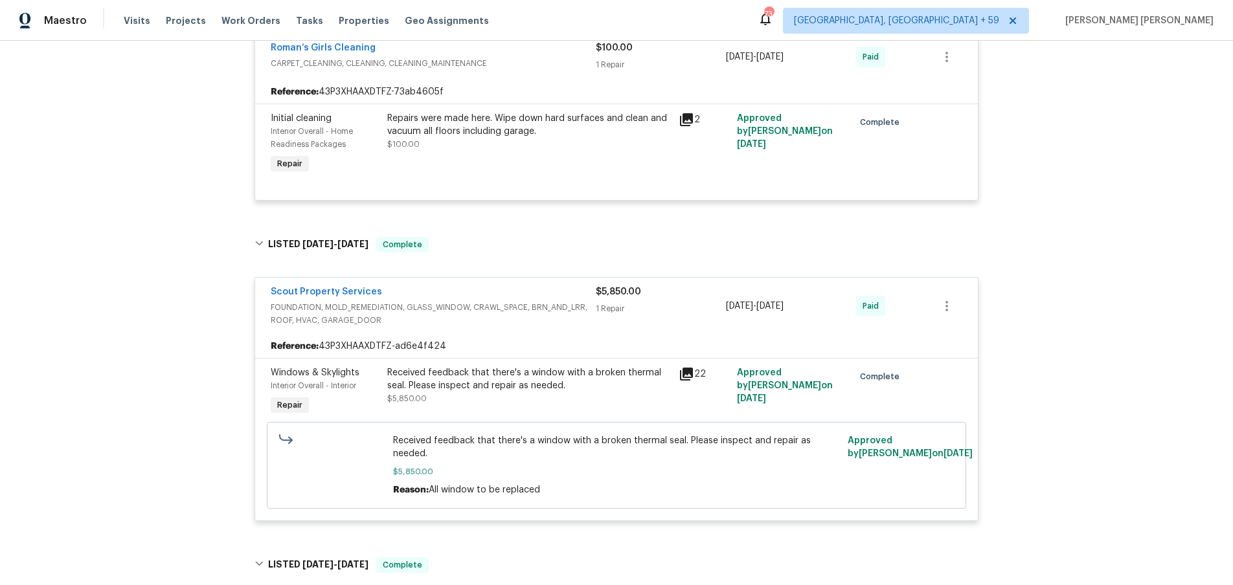
click at [688, 368] on icon at bounding box center [686, 374] width 13 height 13
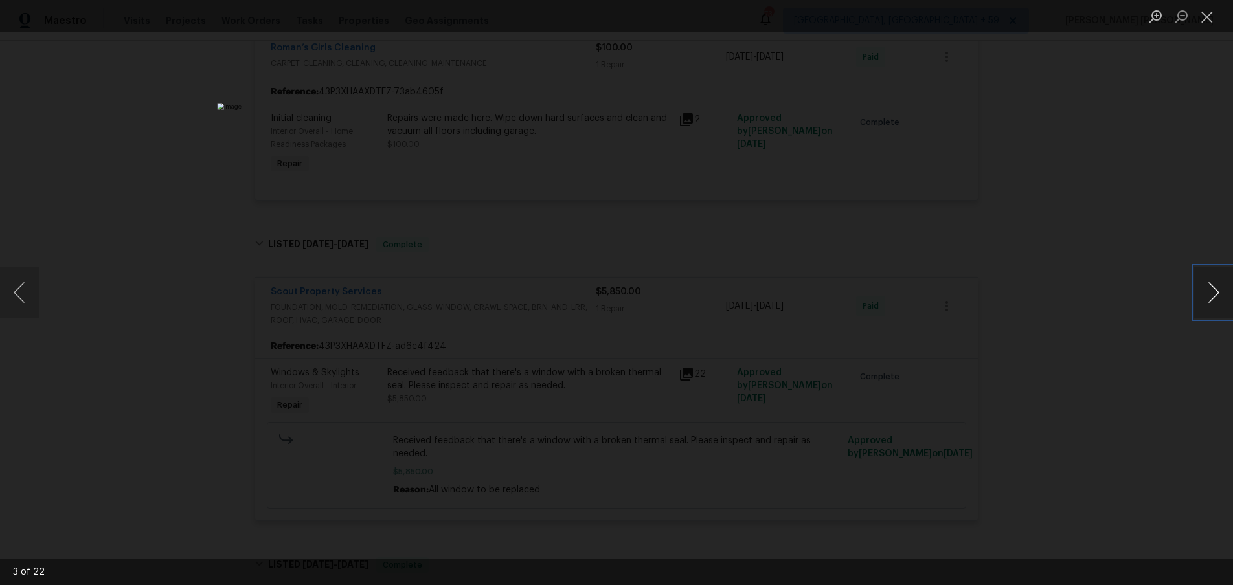
click at [1212, 305] on button "Next image" at bounding box center [1213, 293] width 39 height 52
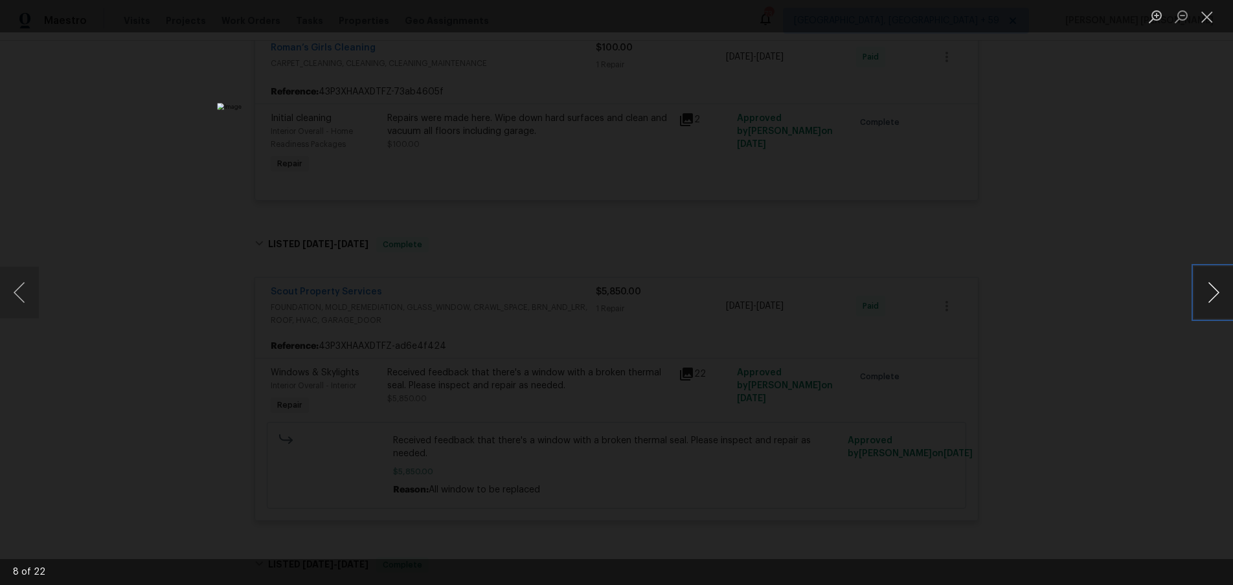
click at [1212, 305] on button "Next image" at bounding box center [1213, 293] width 39 height 52
click at [1148, 329] on div "Lightbox" at bounding box center [616, 292] width 1233 height 585
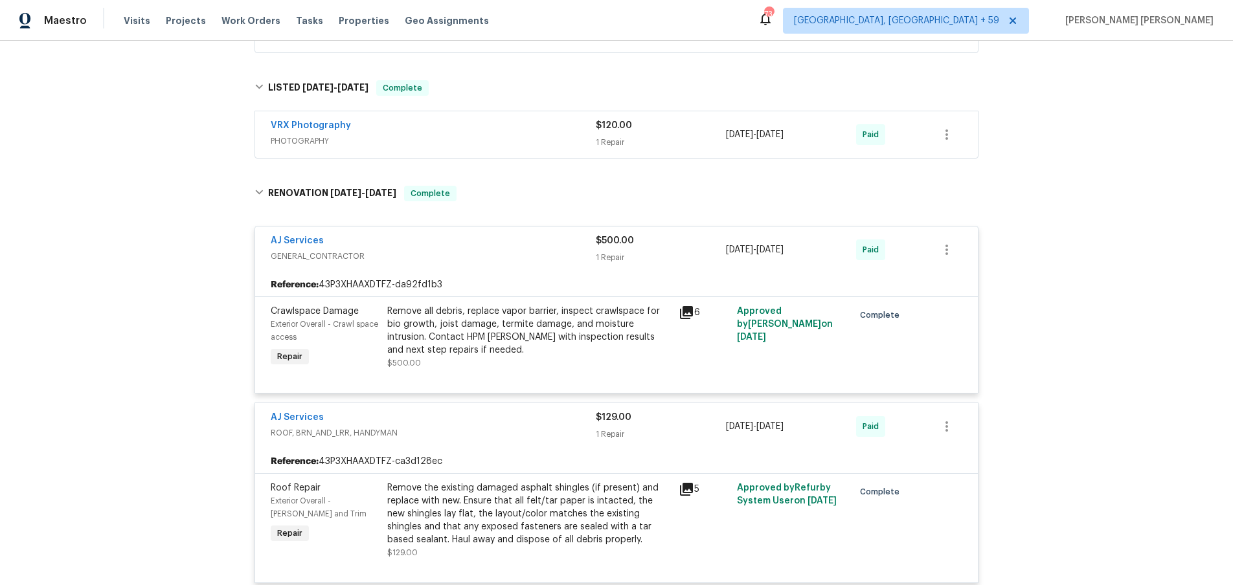
scroll to position [1447, 0]
click at [686, 310] on icon at bounding box center [686, 310] width 13 height 13
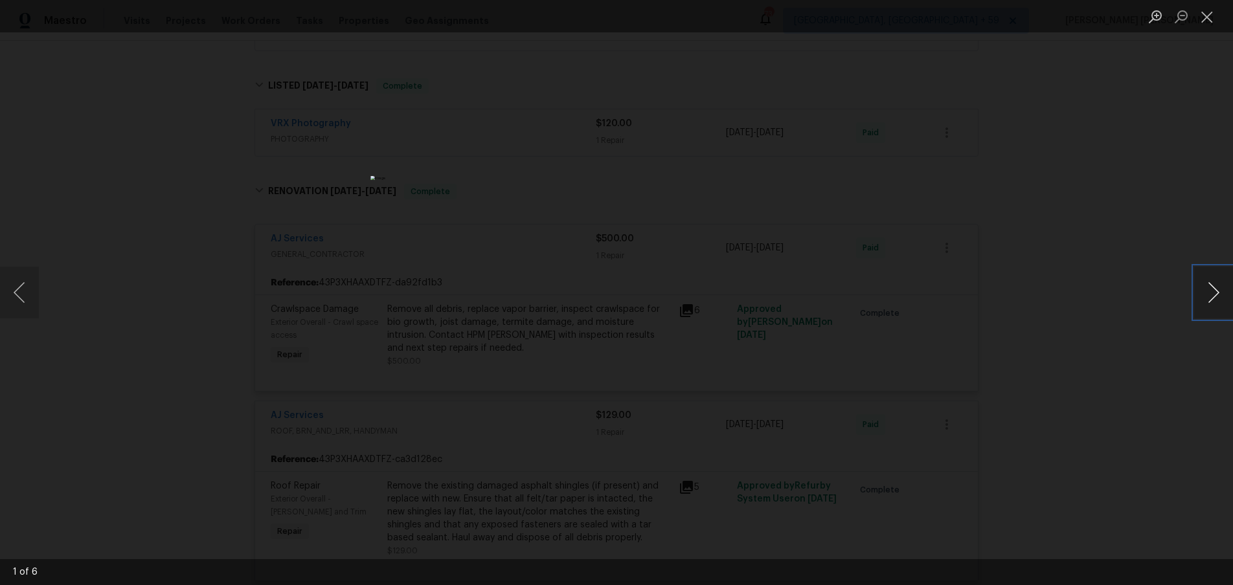
click at [1224, 296] on button "Next image" at bounding box center [1213, 293] width 39 height 52
click at [1216, 299] on button "Next image" at bounding box center [1213, 293] width 39 height 52
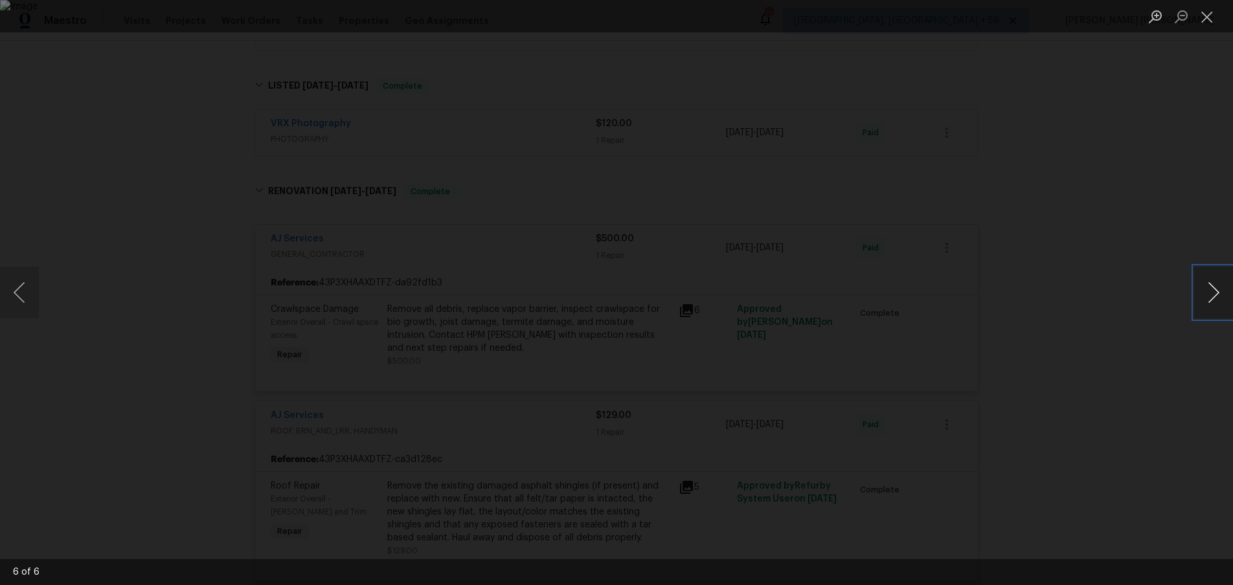
click at [1216, 299] on button "Next image" at bounding box center [1213, 293] width 39 height 52
click at [1080, 285] on div "Lightbox" at bounding box center [616, 292] width 1233 height 585
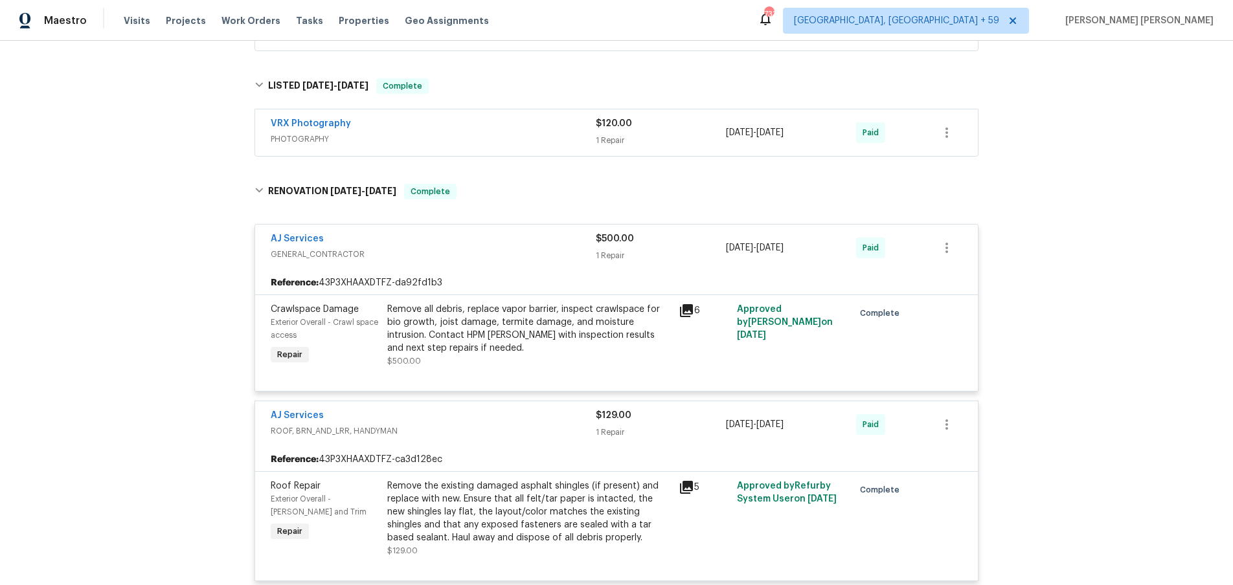
click at [1079, 284] on div "Lightbox" at bounding box center [616, 292] width 1233 height 585
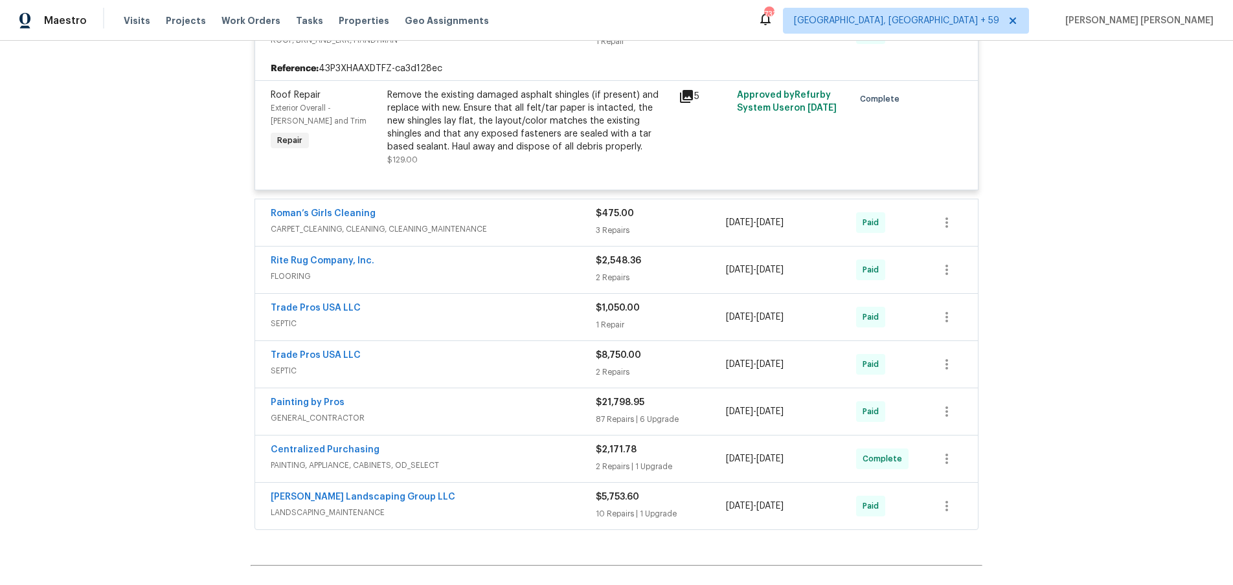
scroll to position [1840, 0]
click at [517, 326] on span "SEPTIC" at bounding box center [433, 322] width 325 height 13
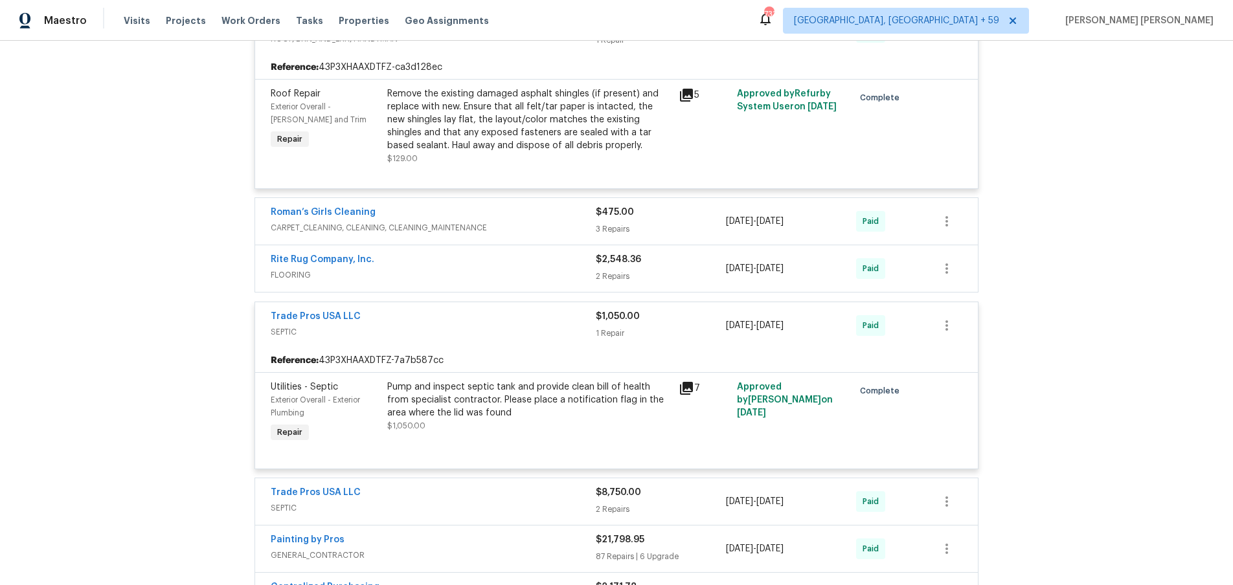
click at [517, 326] on div "Trade Pros USA LLC" at bounding box center [433, 318] width 325 height 16
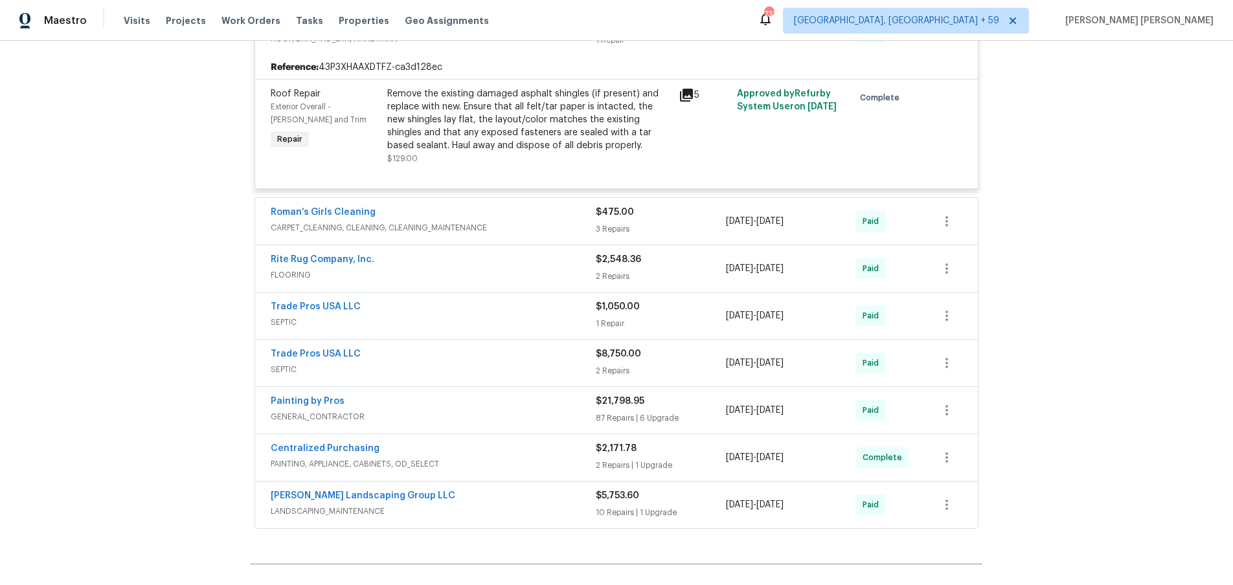
click at [535, 370] on span "SEPTIC" at bounding box center [433, 369] width 325 height 13
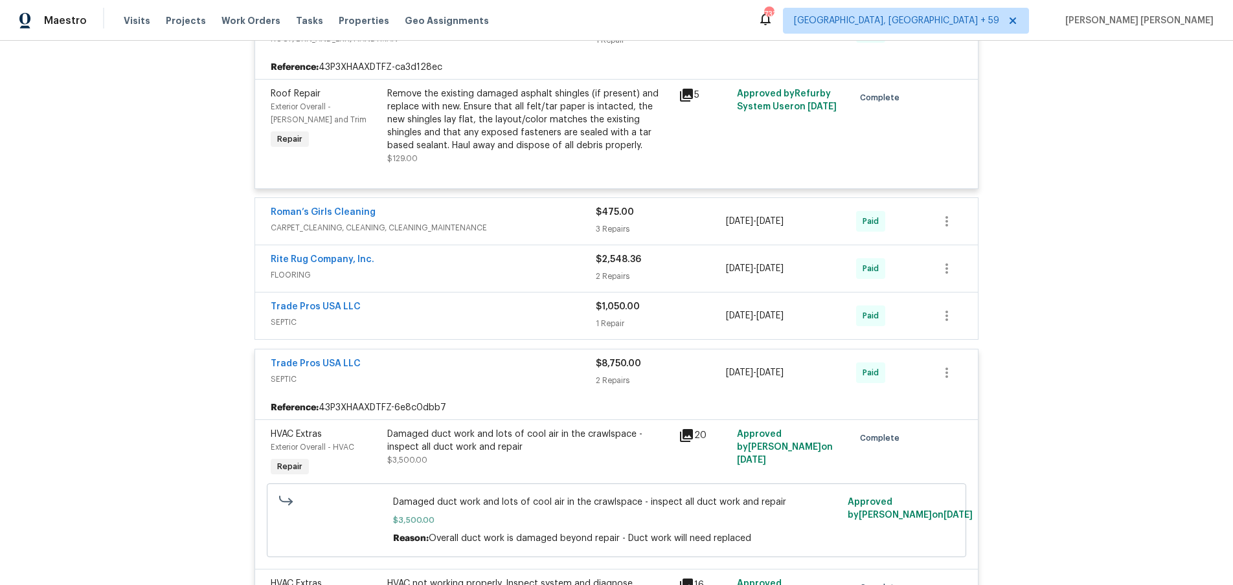
drag, startPoint x: 690, startPoint y: 437, endPoint x: 675, endPoint y: 435, distance: 15.0
click at [690, 437] on icon at bounding box center [686, 435] width 13 height 13
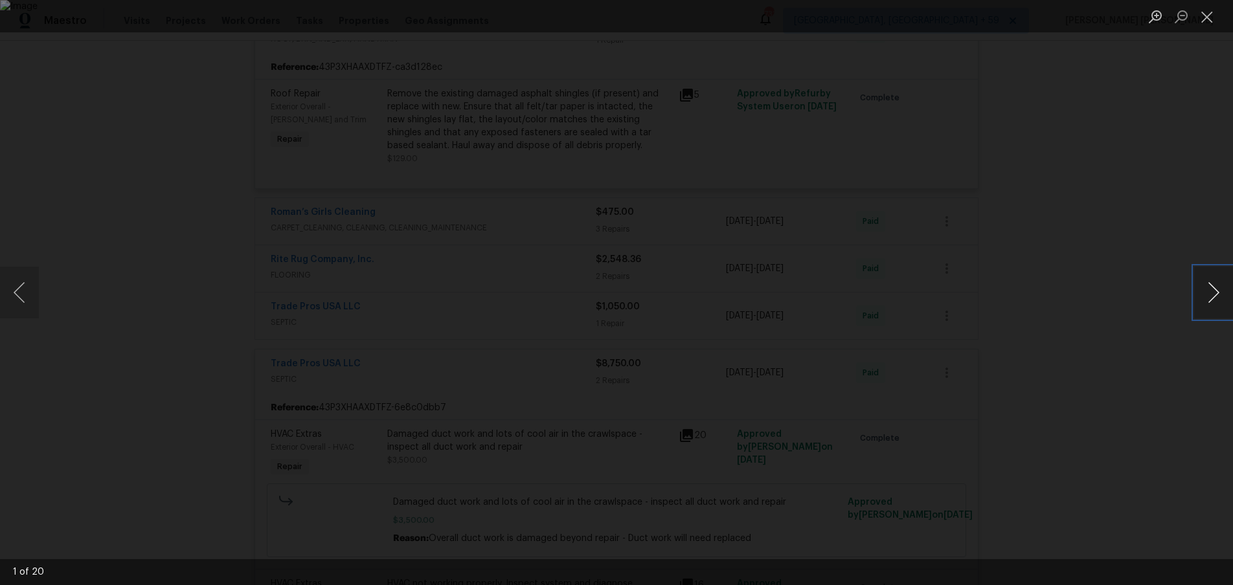
click at [1215, 303] on button "Next image" at bounding box center [1213, 293] width 39 height 52
click at [1210, 304] on button "Next image" at bounding box center [1213, 293] width 39 height 52
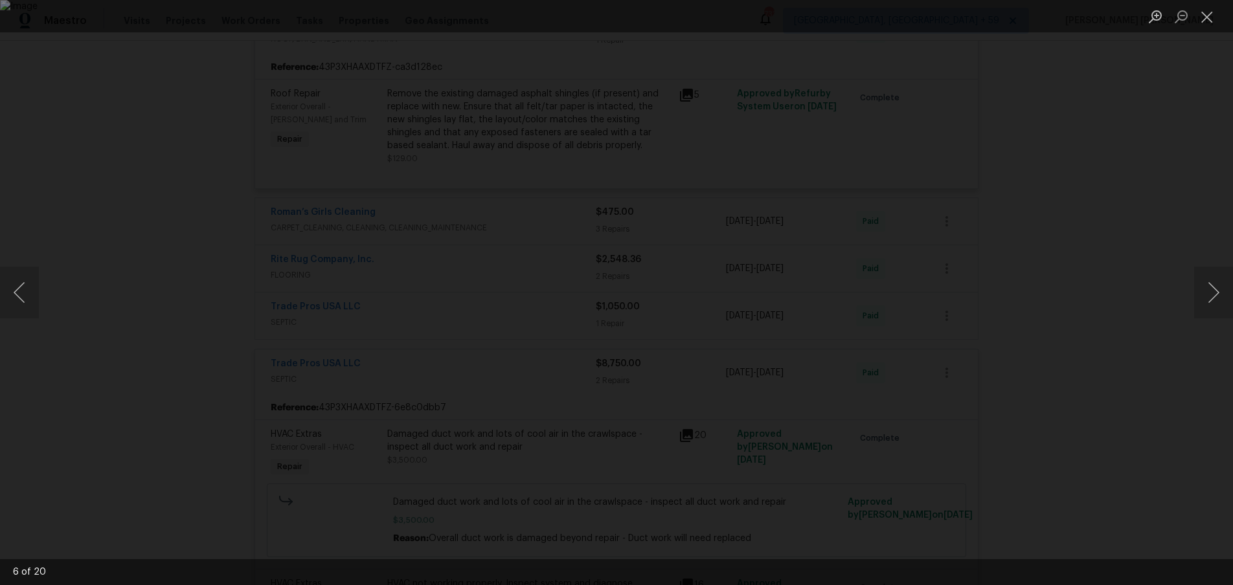
drag, startPoint x: 1146, startPoint y: 323, endPoint x: 1029, endPoint y: 328, distance: 116.7
click at [1134, 321] on div "Lightbox" at bounding box center [616, 292] width 1233 height 585
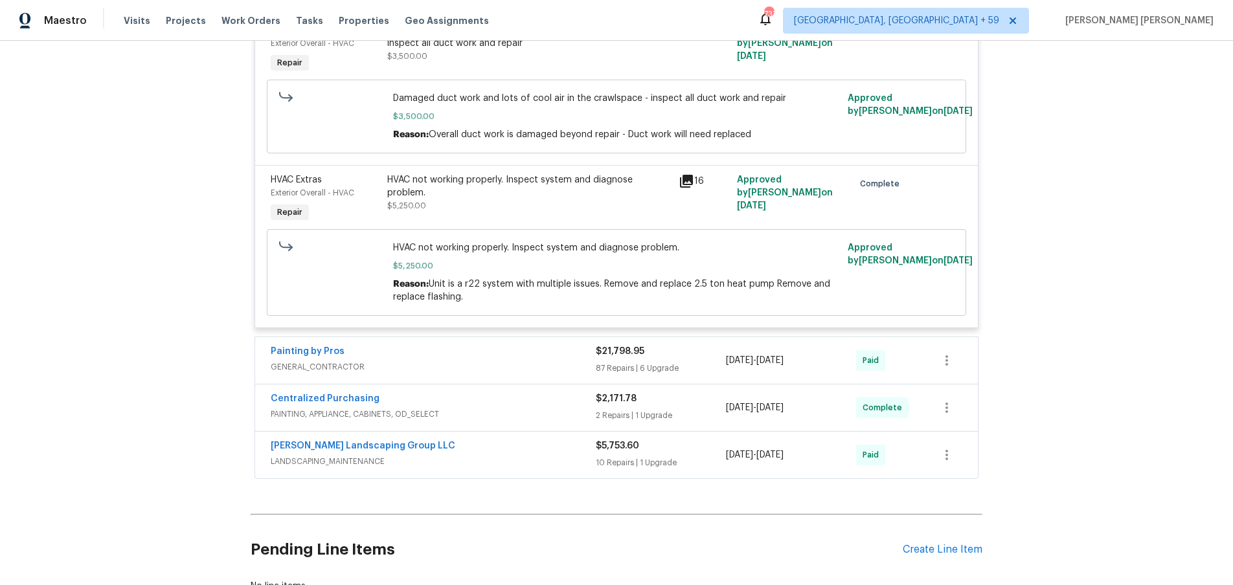
scroll to position [2283, 0]
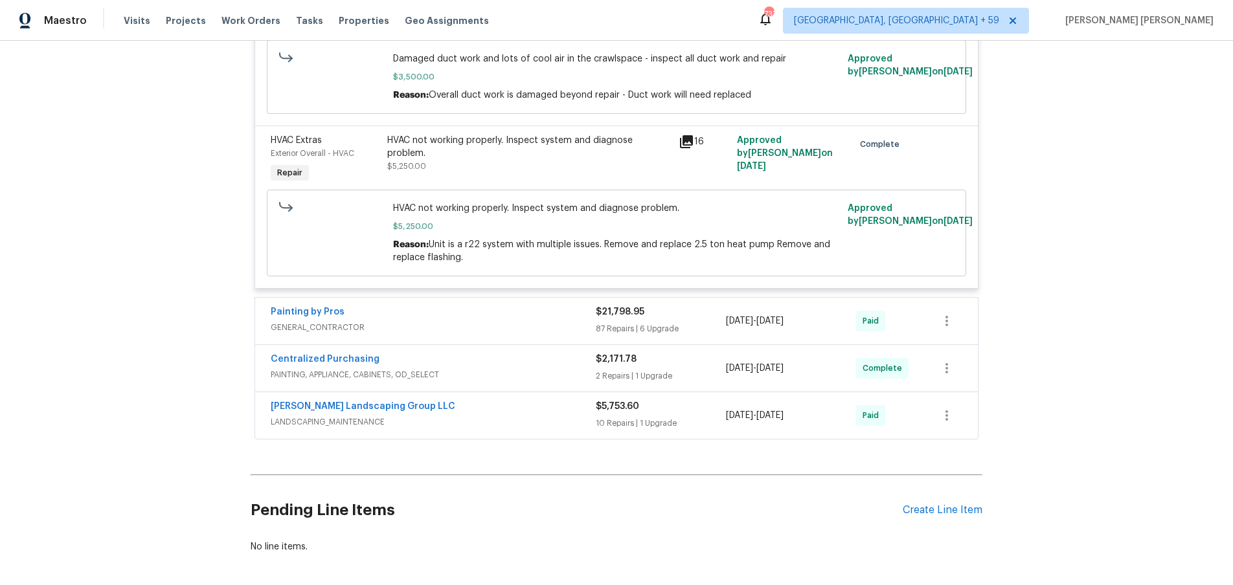
click at [530, 421] on span "LANDSCAPING_MAINTENANCE" at bounding box center [433, 422] width 325 height 13
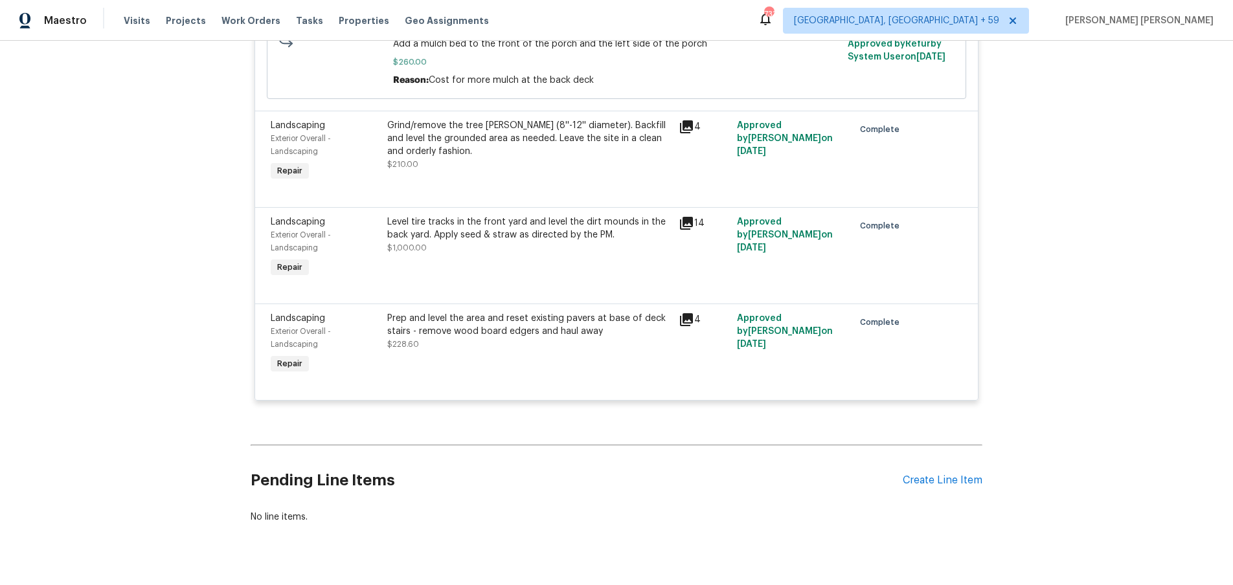
scroll to position [3661, 0]
